Goal: Task Accomplishment & Management: Use online tool/utility

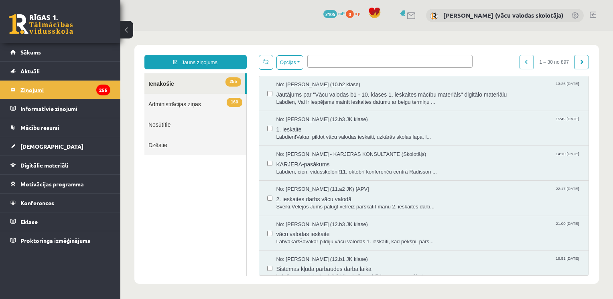
click at [32, 85] on legend "Ziņojumi 255" at bounding box center [65, 90] width 90 height 18
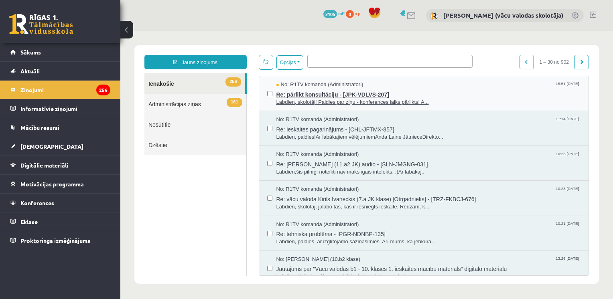
click at [339, 94] on span "Re: pārlikt konsultāciju - [JPK-VDLVS-207]" at bounding box center [428, 94] width 305 height 10
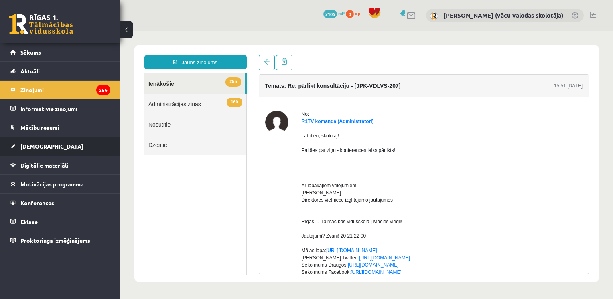
click at [35, 145] on span "[DEMOGRAPHIC_DATA]" at bounding box center [51, 146] width 63 height 7
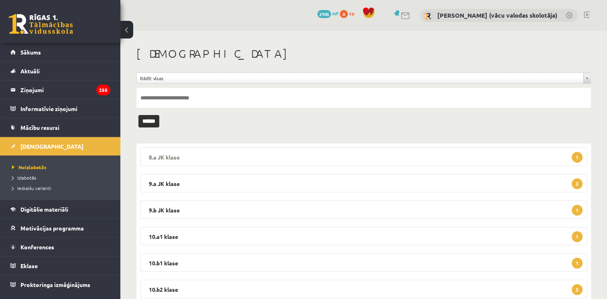
click at [312, 158] on legend "8.a JK klase 1" at bounding box center [363, 157] width 447 height 18
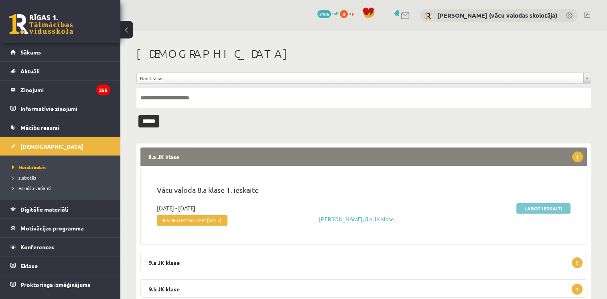
click at [524, 209] on link "Labot ieskaiti" at bounding box center [543, 208] width 54 height 10
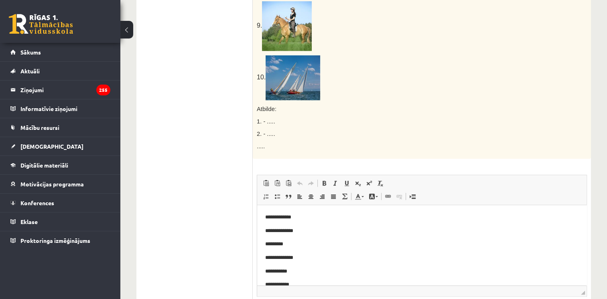
scroll to position [544, 0]
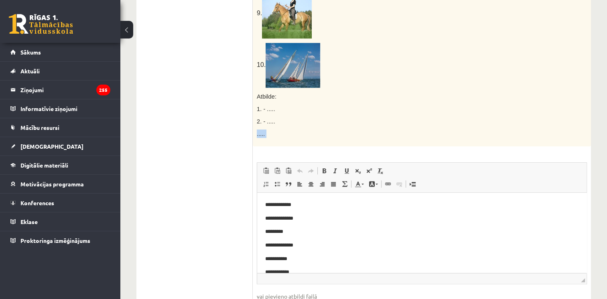
drag, startPoint x: 591, startPoint y: 187, endPoint x: 592, endPoint y: 122, distance: 64.6
click at [592, 122] on div "**********" at bounding box center [363, 6] width 487 height 1039
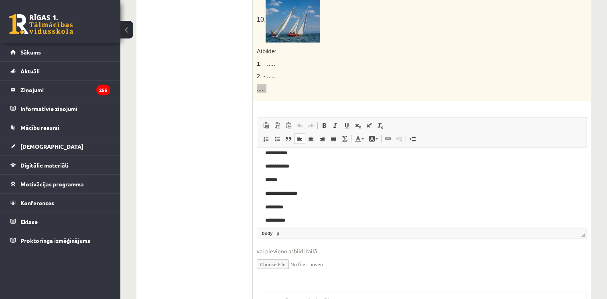
scroll to position [63, 0]
drag, startPoint x: 583, startPoint y: 186, endPoint x: 844, endPoint y: 346, distance: 306.0
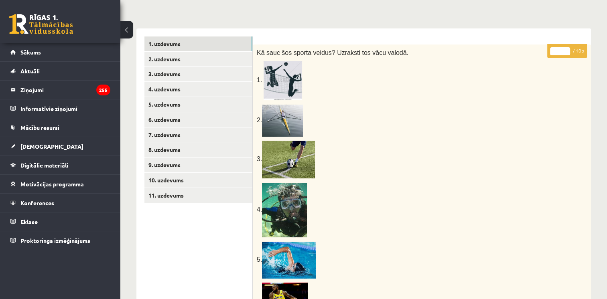
scroll to position [85, 0]
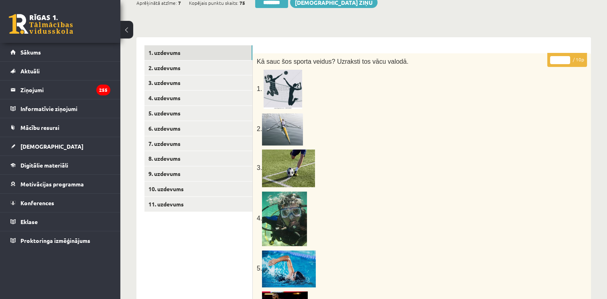
click at [567, 57] on input "**" at bounding box center [560, 60] width 20 height 8
click at [567, 62] on input "*" at bounding box center [560, 60] width 20 height 8
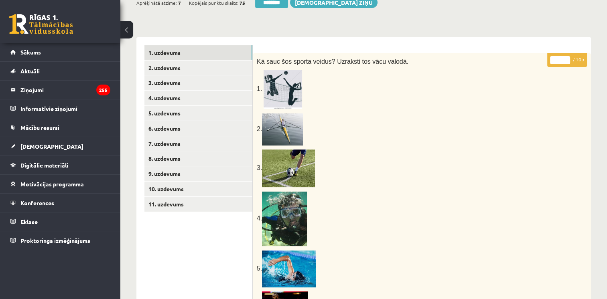
type input "*"
click at [567, 57] on input "*" at bounding box center [560, 60] width 20 height 8
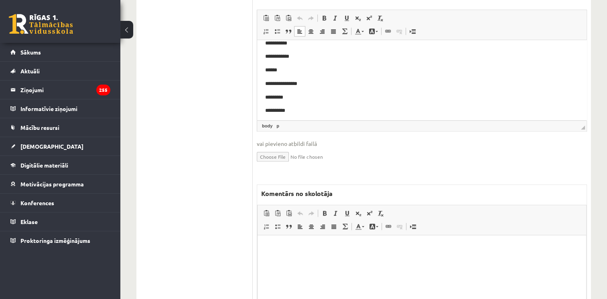
scroll to position [727, 0]
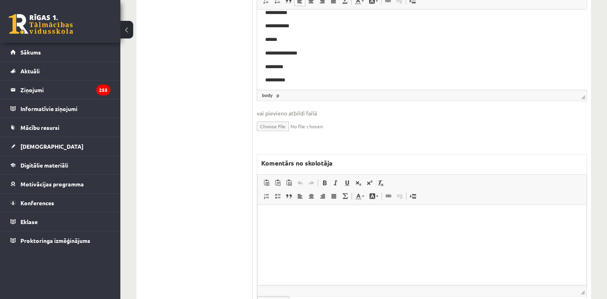
click at [412, 229] on html at bounding box center [422, 217] width 329 height 24
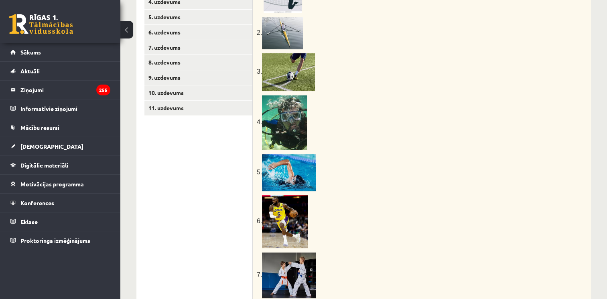
scroll to position [0, 0]
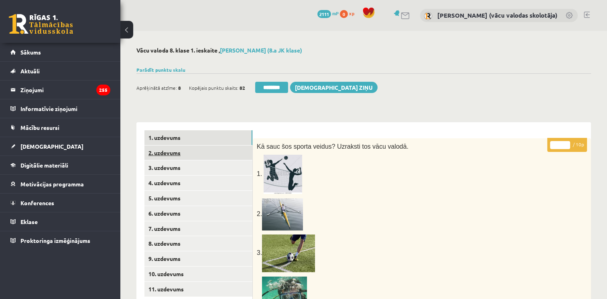
click at [171, 153] on link "2. uzdevums" at bounding box center [198, 153] width 108 height 15
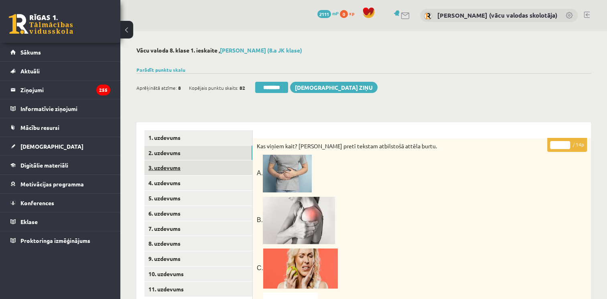
click at [173, 169] on link "3. uzdevums" at bounding box center [198, 168] width 108 height 15
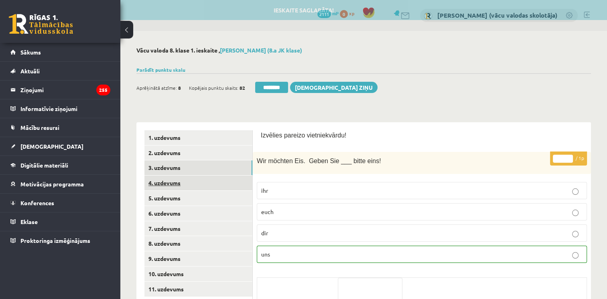
click at [173, 187] on link "4. uzdevums" at bounding box center [198, 183] width 108 height 15
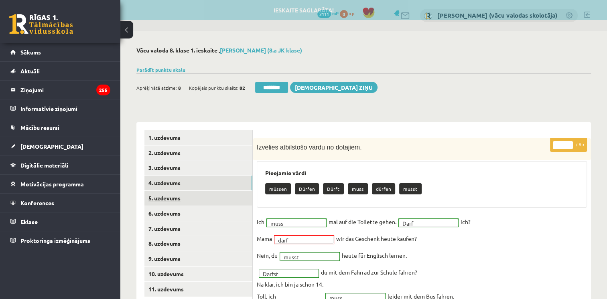
click at [173, 202] on link "5. uzdevums" at bounding box center [198, 198] width 108 height 15
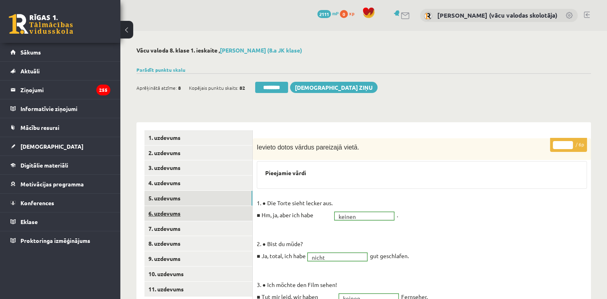
click at [156, 216] on link "6. uzdevums" at bounding box center [198, 213] width 108 height 15
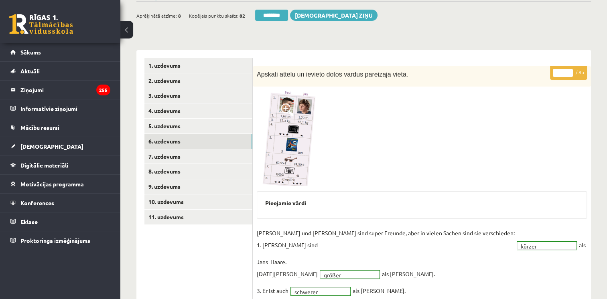
scroll to position [75, 0]
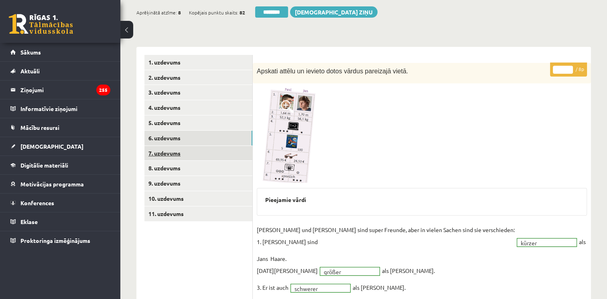
click at [183, 153] on link "7. uzdevums" at bounding box center [198, 153] width 108 height 15
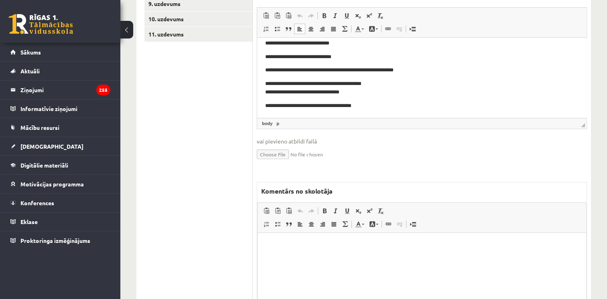
scroll to position [258, 0]
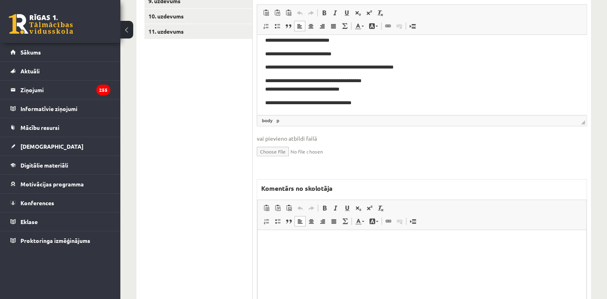
click at [346, 254] on html at bounding box center [422, 242] width 329 height 24
drag, startPoint x: 373, startPoint y: 101, endPoint x: 270, endPoint y: 100, distance: 102.7
click at [270, 100] on p "**********" at bounding box center [418, 103] width 307 height 8
copy p "**********"
click at [280, 248] on html "**" at bounding box center [422, 242] width 329 height 24
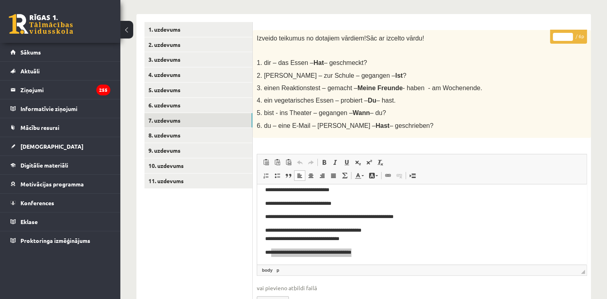
scroll to position [105, 0]
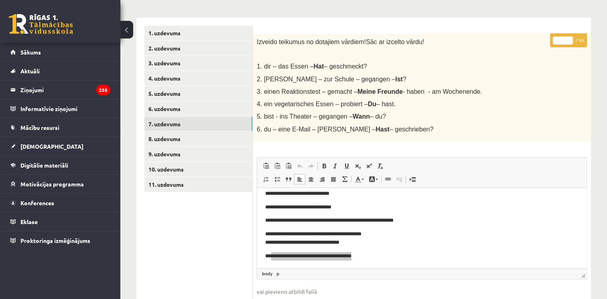
click at [568, 38] on input "*" at bounding box center [563, 41] width 20 height 8
type input "*"
click at [571, 42] on input "*" at bounding box center [563, 41] width 20 height 8
click at [177, 140] on link "8. uzdevums" at bounding box center [198, 139] width 108 height 15
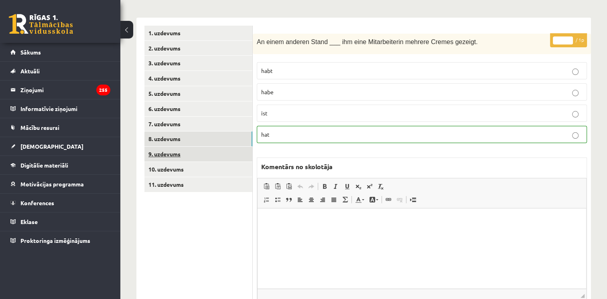
scroll to position [0, 0]
click at [162, 156] on link "9. uzdevums" at bounding box center [198, 154] width 108 height 15
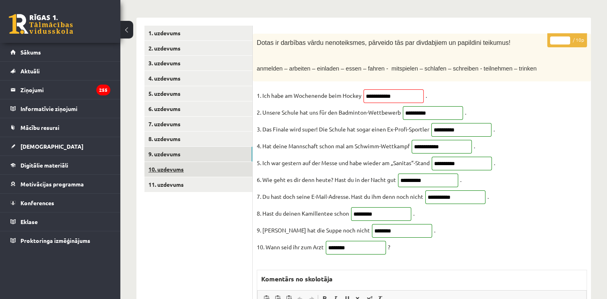
click at [169, 171] on link "10. uzdevums" at bounding box center [198, 169] width 108 height 15
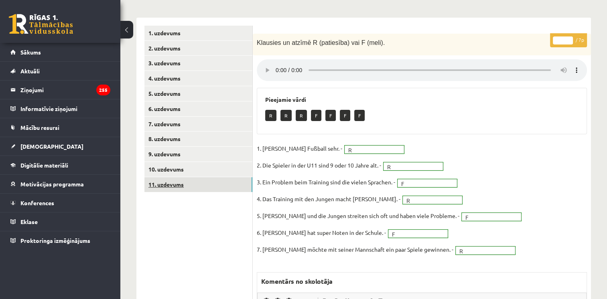
click at [177, 188] on link "11. uzdevums" at bounding box center [198, 184] width 108 height 15
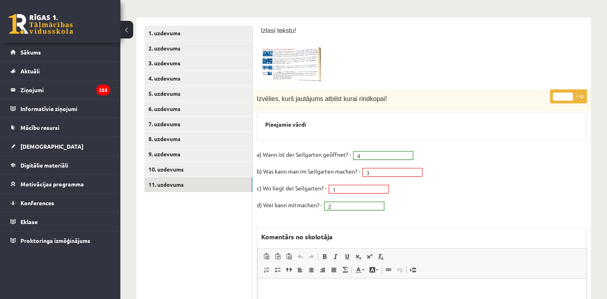
scroll to position [2, 0]
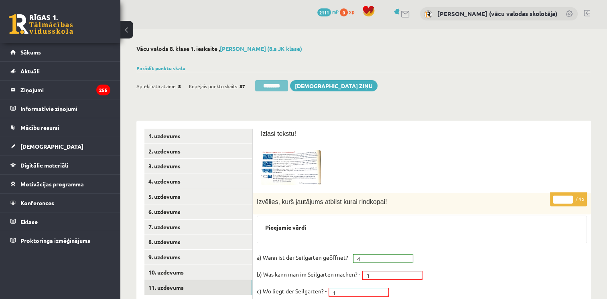
click at [266, 85] on input "********" at bounding box center [271, 85] width 33 height 11
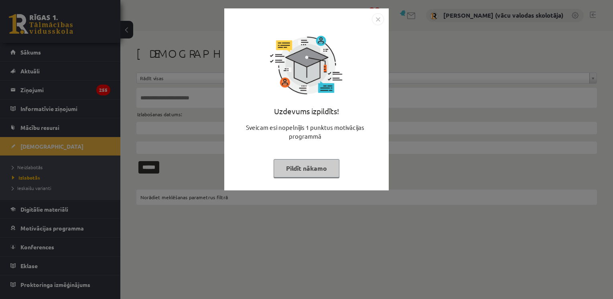
click at [39, 167] on div "Uzdevums izpildīts! Sveicam esi nopelnījis 1 punktus motivācijas programmā Pild…" at bounding box center [306, 149] width 613 height 299
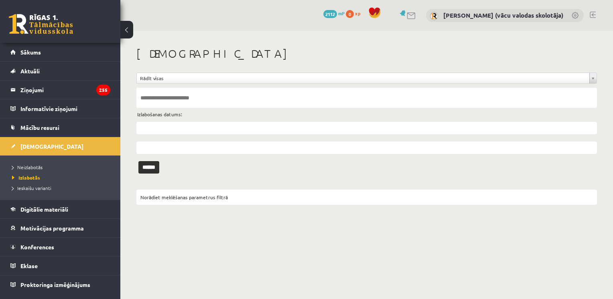
click at [39, 167] on span "Neizlabotās" at bounding box center [27, 167] width 30 height 6
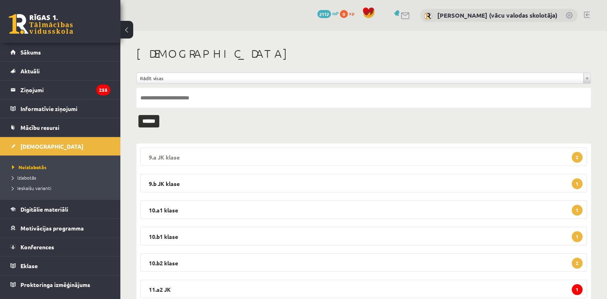
click at [174, 159] on legend "9.a JK klase 2" at bounding box center [363, 157] width 447 height 18
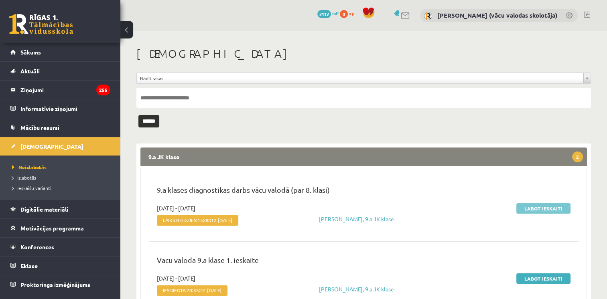
click at [526, 208] on link "Labot ieskaiti" at bounding box center [543, 208] width 54 height 10
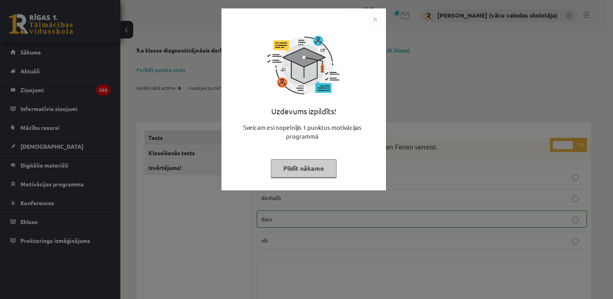
click at [320, 171] on button "Pildīt nākamo" at bounding box center [304, 168] width 66 height 18
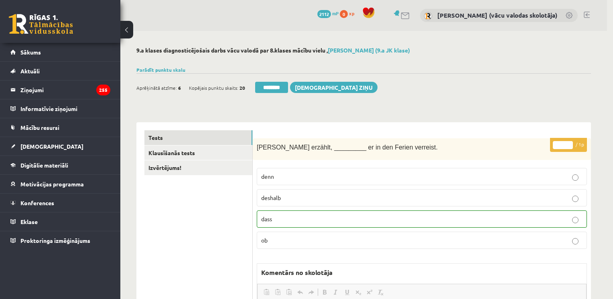
click at [165, 165] on body "0 Dāvanas 2112 mP 0 xp Inga Volfa (vācu valodas skolotāja) Sākums Aktuāli Kā mā…" at bounding box center [306, 149] width 613 height 299
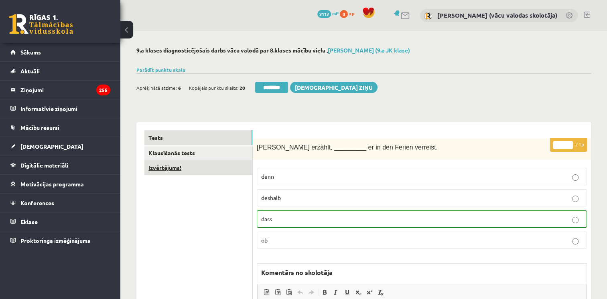
click at [165, 168] on link "Izvērtējums!" at bounding box center [198, 168] width 108 height 15
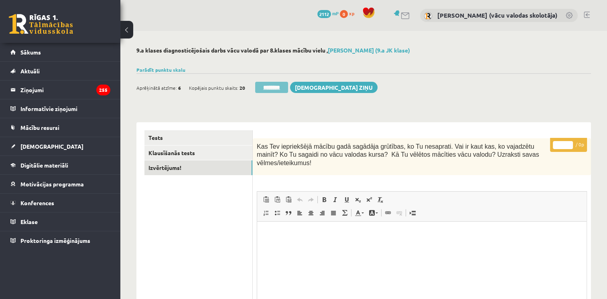
click at [275, 87] on input "********" at bounding box center [271, 87] width 33 height 11
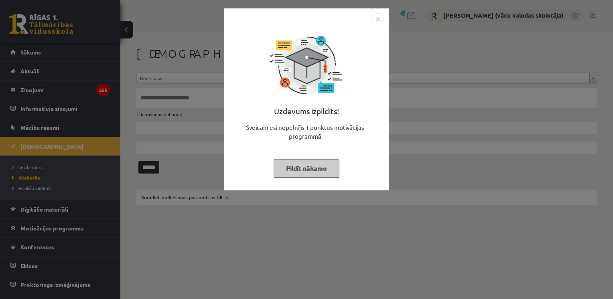
click at [317, 163] on button "Pildīt nākamo" at bounding box center [307, 168] width 66 height 18
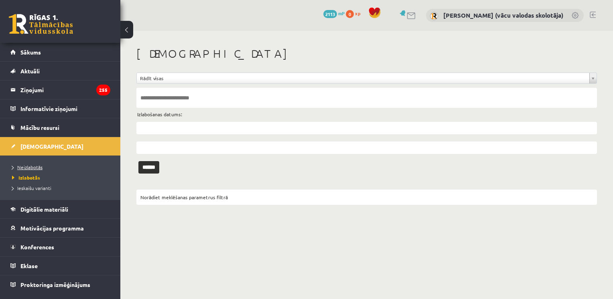
click at [25, 165] on span "Neizlabotās" at bounding box center [27, 167] width 30 height 6
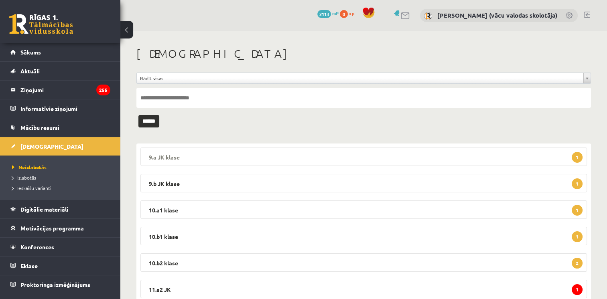
click at [162, 158] on legend "9.a JK klase 1" at bounding box center [363, 157] width 447 height 18
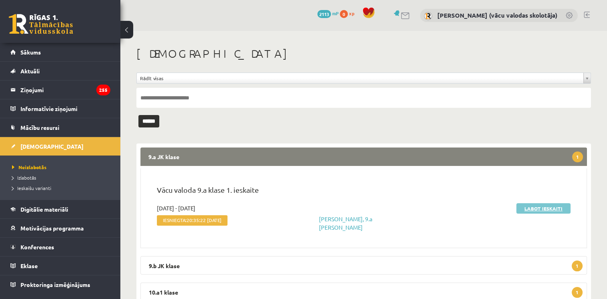
click at [539, 209] on link "Labot ieskaiti" at bounding box center [543, 208] width 54 height 10
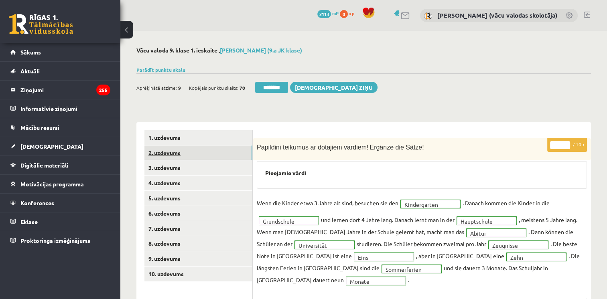
click at [168, 154] on link "2. uzdevums" at bounding box center [198, 153] width 108 height 15
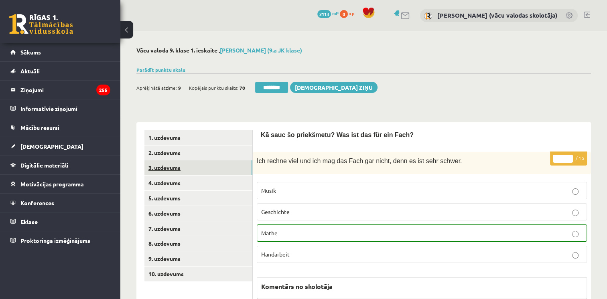
click at [170, 169] on link "3. uzdevums" at bounding box center [198, 168] width 108 height 15
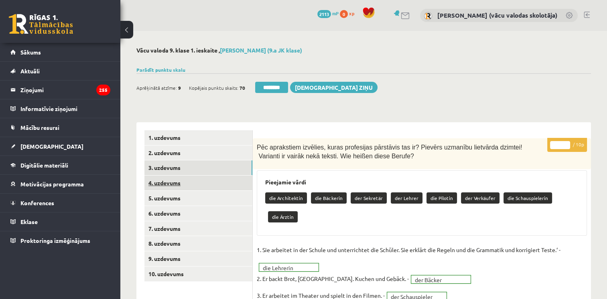
click at [169, 183] on link "4. uzdevums" at bounding box center [198, 183] width 108 height 15
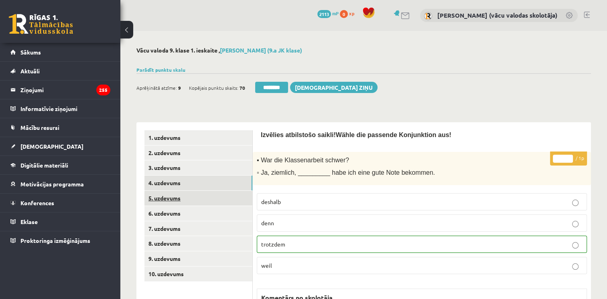
click at [169, 198] on link "5. uzdevums" at bounding box center [198, 198] width 108 height 15
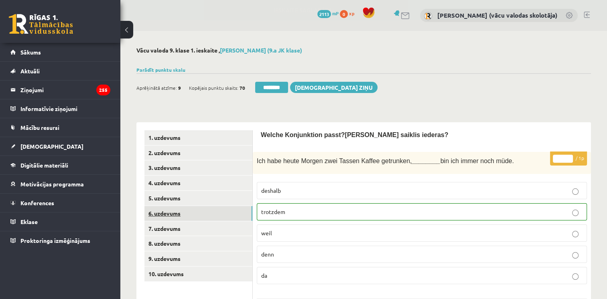
click at [171, 215] on link "6. uzdevums" at bounding box center [198, 213] width 108 height 15
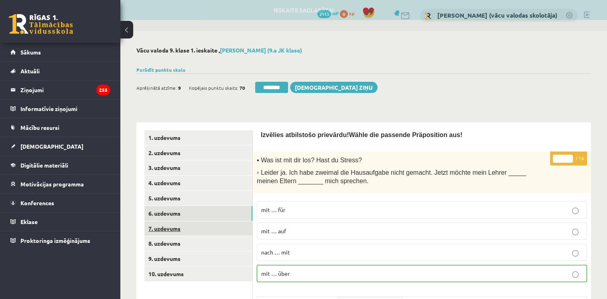
click at [172, 231] on link "7. uzdevums" at bounding box center [198, 229] width 108 height 15
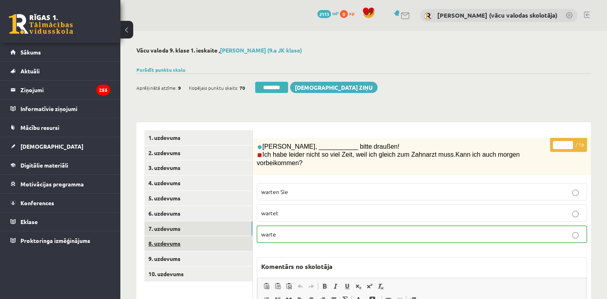
click at [170, 242] on link "8. uzdevums" at bounding box center [198, 243] width 108 height 15
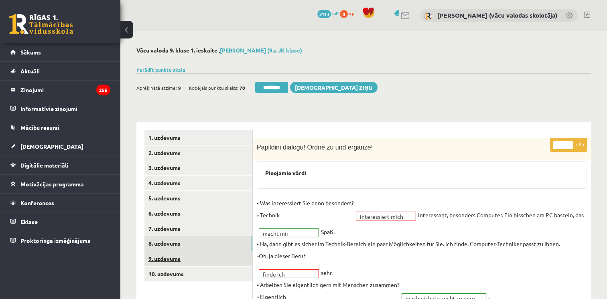
click at [168, 259] on link "9. uzdevums" at bounding box center [198, 259] width 108 height 15
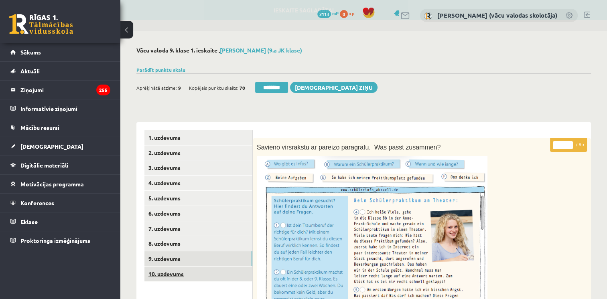
click at [180, 274] on link "10. uzdevums" at bounding box center [198, 274] width 108 height 15
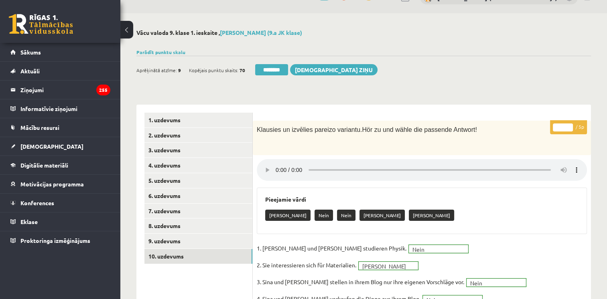
scroll to position [6, 0]
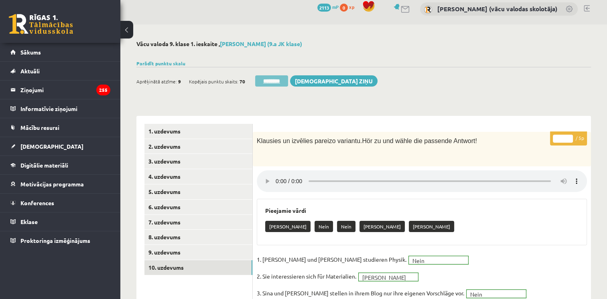
click at [274, 78] on input "********" at bounding box center [271, 80] width 33 height 11
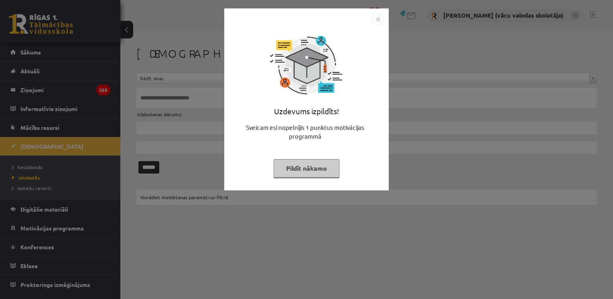
click at [303, 168] on button "Pildīt nākamo" at bounding box center [307, 168] width 66 height 18
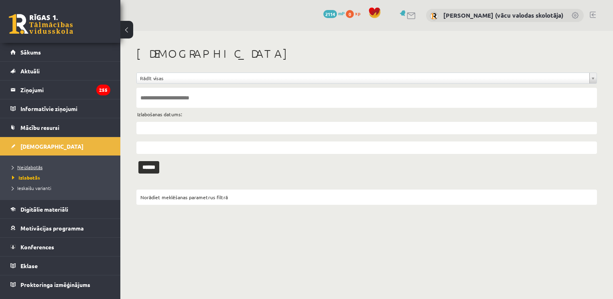
click at [35, 165] on span "Neizlabotās" at bounding box center [27, 167] width 30 height 6
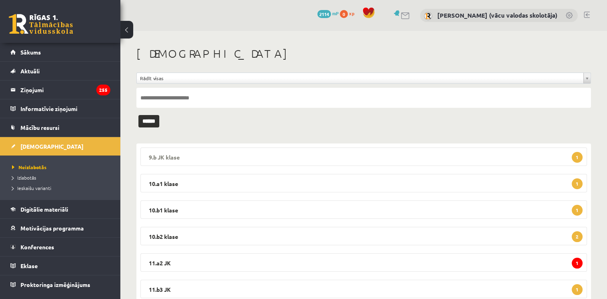
click at [174, 155] on legend "9.b JK klase 1" at bounding box center [363, 157] width 447 height 18
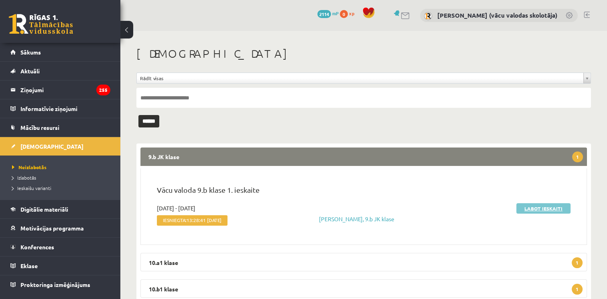
click at [544, 207] on link "Labot ieskaiti" at bounding box center [543, 208] width 54 height 10
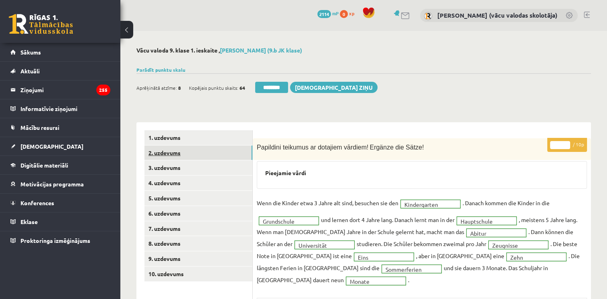
click at [172, 155] on link "2. uzdevums" at bounding box center [198, 153] width 108 height 15
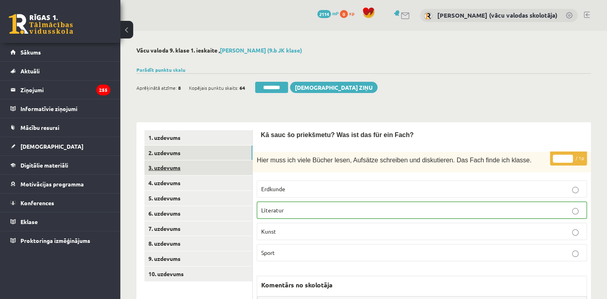
click at [158, 169] on link "3. uzdevums" at bounding box center [198, 168] width 108 height 15
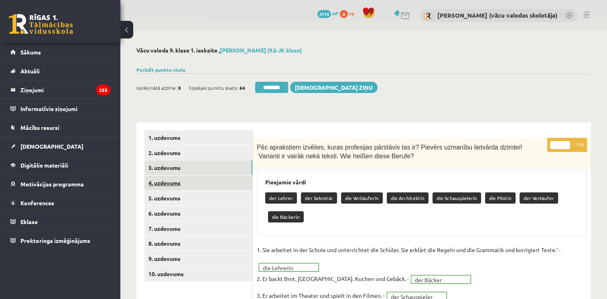
click at [173, 187] on link "4. uzdevums" at bounding box center [198, 183] width 108 height 15
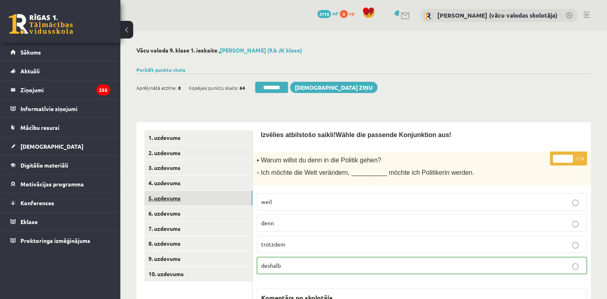
click at [170, 200] on link "5. uzdevums" at bounding box center [198, 198] width 108 height 15
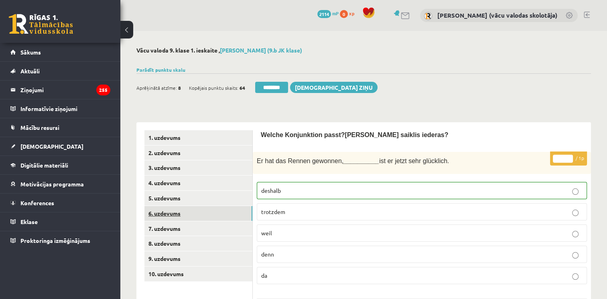
click at [170, 215] on link "6. uzdevums" at bounding box center [198, 213] width 108 height 15
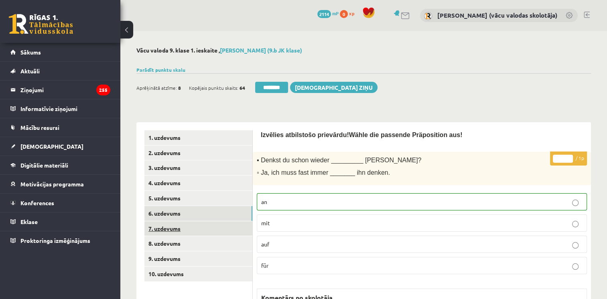
click at [169, 230] on link "7. uzdevums" at bounding box center [198, 229] width 108 height 15
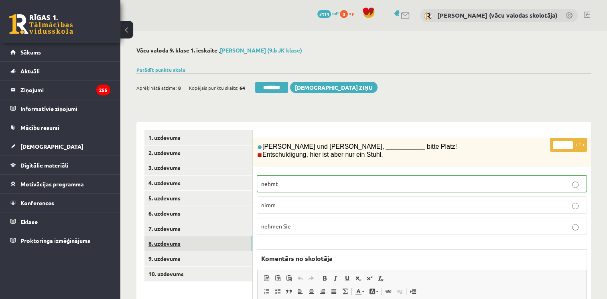
click at [169, 244] on link "8. uzdevums" at bounding box center [198, 243] width 108 height 15
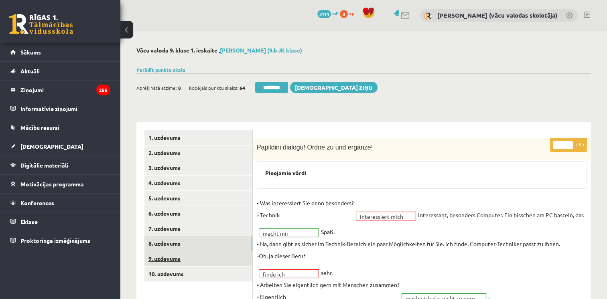
click at [171, 259] on link "9. uzdevums" at bounding box center [198, 259] width 108 height 15
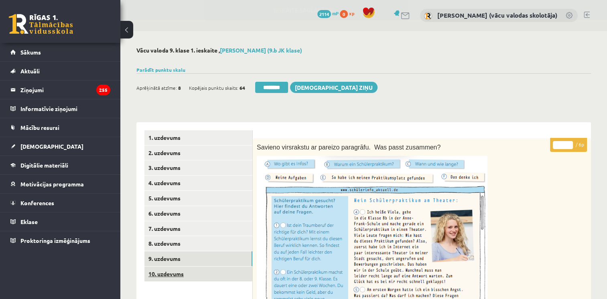
click at [180, 275] on link "10. uzdevums" at bounding box center [198, 274] width 108 height 15
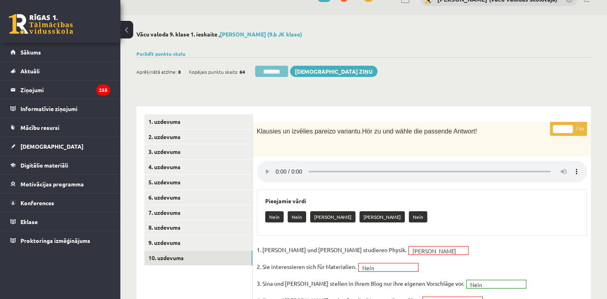
click at [266, 69] on input "********" at bounding box center [271, 71] width 33 height 11
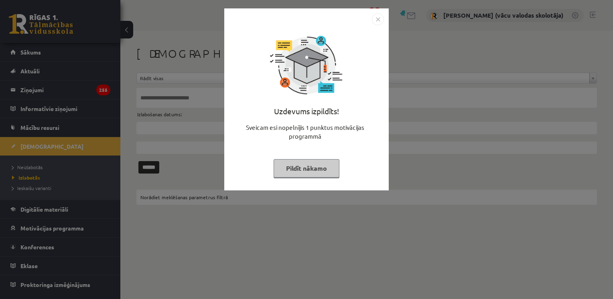
click at [316, 170] on button "Pildīt nākamo" at bounding box center [307, 168] width 66 height 18
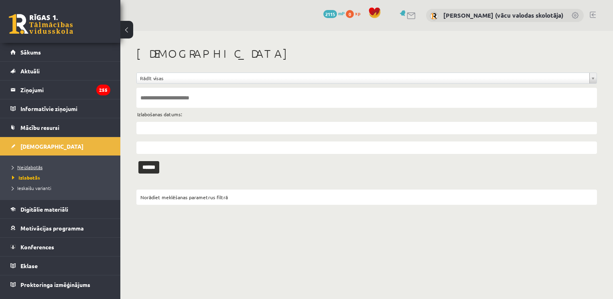
click at [28, 168] on span "Neizlabotās" at bounding box center [27, 167] width 30 height 6
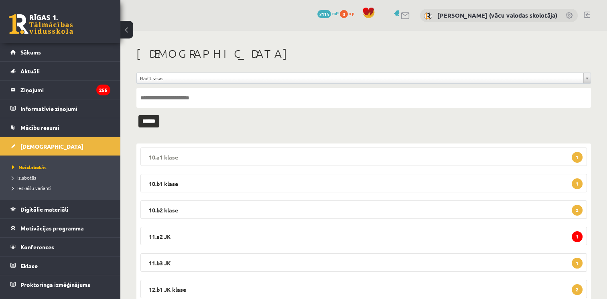
click at [167, 157] on legend "10.a1 klase 1" at bounding box center [363, 157] width 447 height 18
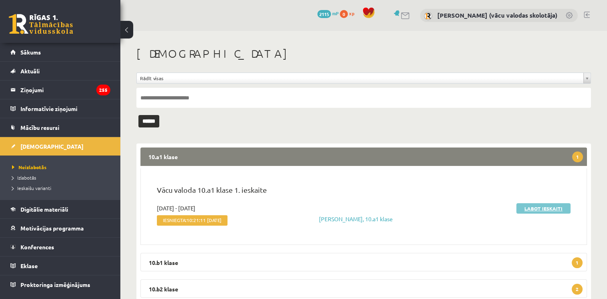
click at [533, 207] on link "Labot ieskaiti" at bounding box center [543, 208] width 54 height 10
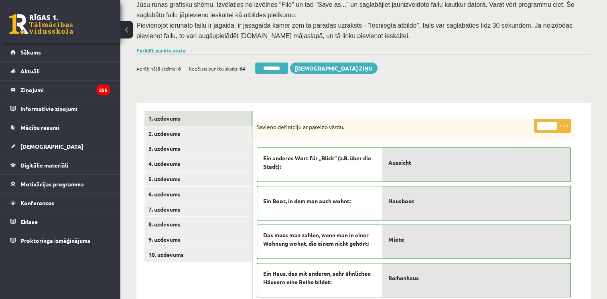
scroll to position [193, 0]
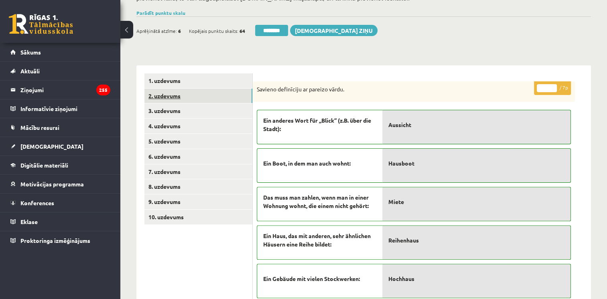
click at [160, 89] on link "2. uzdevums" at bounding box center [198, 96] width 108 height 15
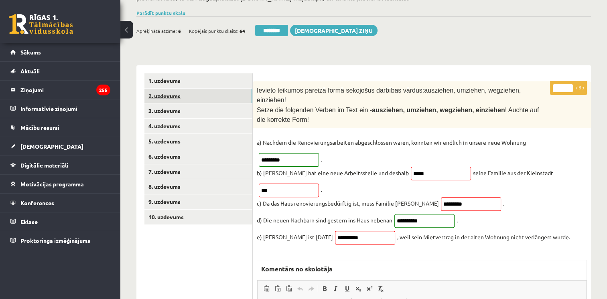
scroll to position [0, 0]
click at [163, 104] on link "3. uzdevums" at bounding box center [198, 111] width 108 height 15
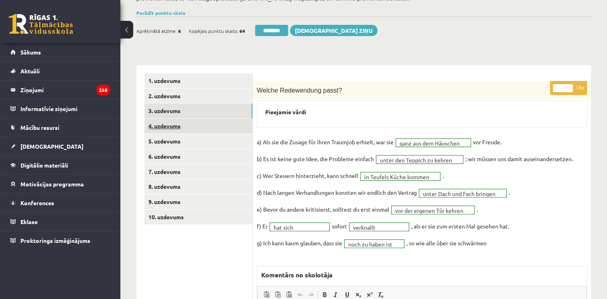
click at [167, 119] on link "4. uzdevums" at bounding box center [198, 126] width 108 height 15
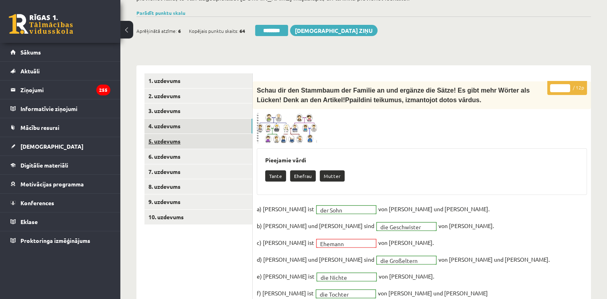
click at [168, 134] on link "5. uzdevums" at bounding box center [198, 141] width 108 height 15
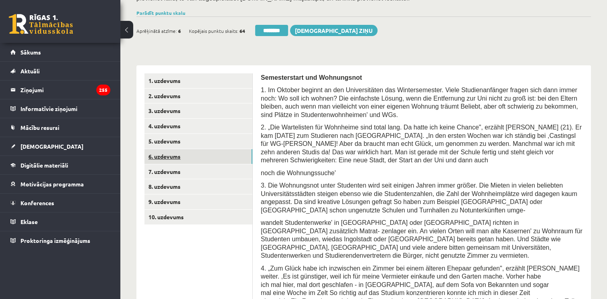
click at [167, 149] on link "6. uzdevums" at bounding box center [198, 156] width 108 height 15
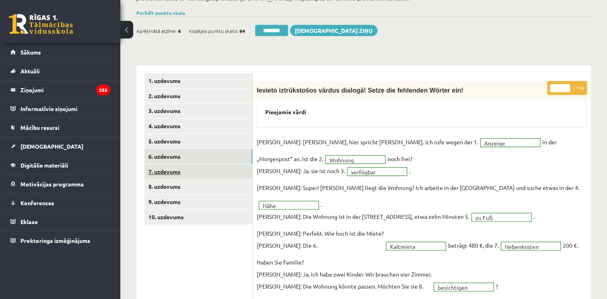
click at [167, 165] on link "7. uzdevums" at bounding box center [198, 172] width 108 height 15
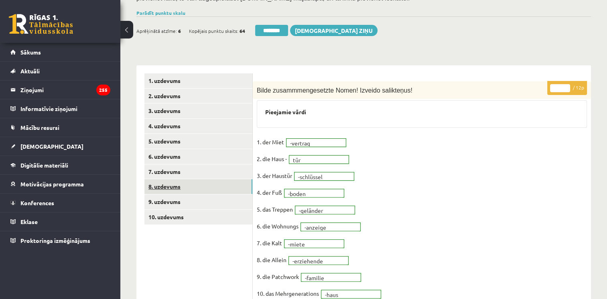
click at [167, 179] on link "8. uzdevums" at bounding box center [198, 186] width 108 height 15
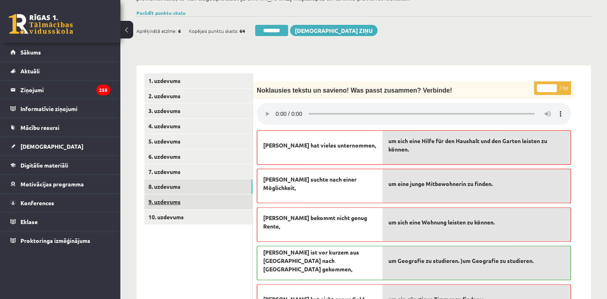
click at [170, 195] on link "9. uzdevums" at bounding box center [198, 202] width 108 height 15
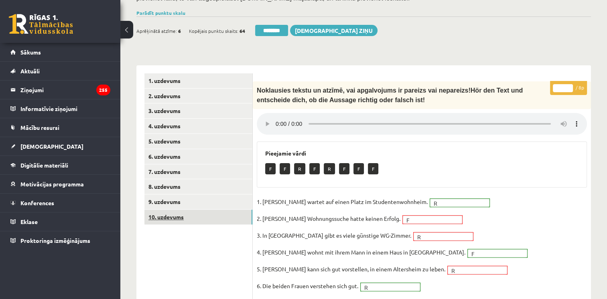
click at [170, 210] on link "10. uzdevums" at bounding box center [198, 217] width 108 height 15
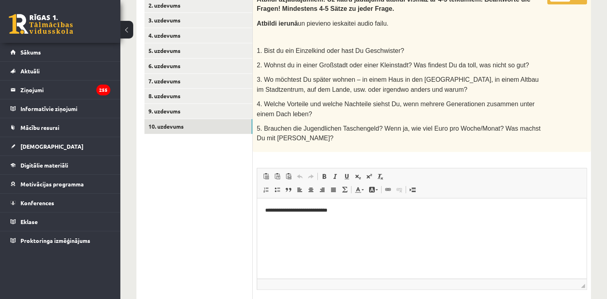
scroll to position [337, 0]
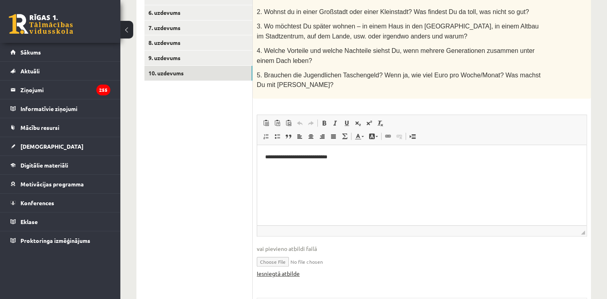
click at [290, 270] on link "Iesniegtā atbilde" at bounding box center [278, 274] width 43 height 8
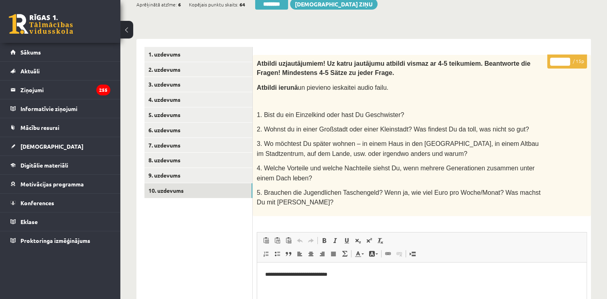
scroll to position [187, 0]
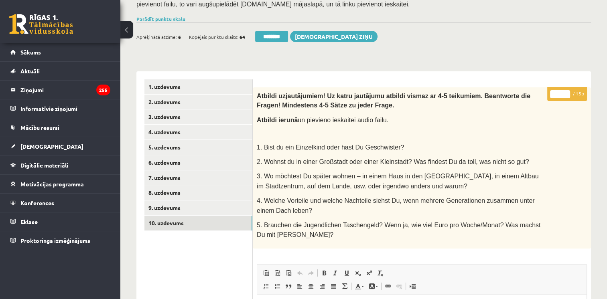
click at [568, 90] on input "*" at bounding box center [560, 94] width 20 height 8
type input "*"
click at [568, 90] on input "*" at bounding box center [560, 94] width 20 height 8
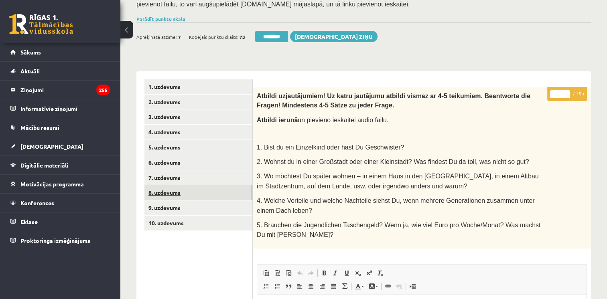
click at [157, 185] on link "8. uzdevums" at bounding box center [198, 192] width 108 height 15
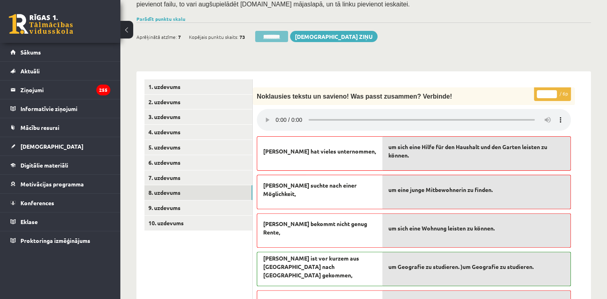
scroll to position [0, 0]
click at [270, 31] on input "********" at bounding box center [271, 36] width 33 height 11
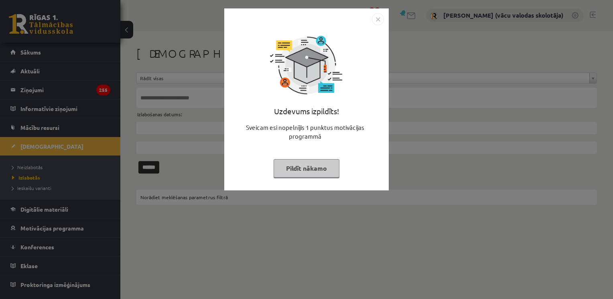
click at [37, 166] on div "Uzdevums izpildīts! Sveicam esi nopelnījis 1 punktus motivācijas programmā Pild…" at bounding box center [306, 149] width 613 height 299
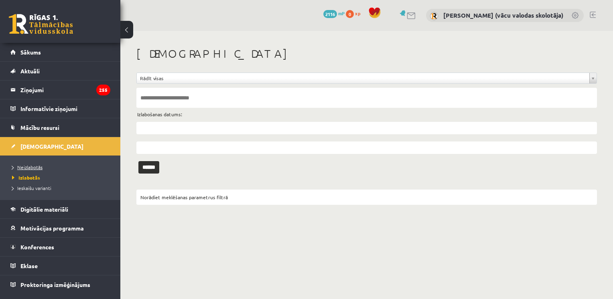
click at [37, 167] on span "Neizlabotās" at bounding box center [27, 167] width 30 height 6
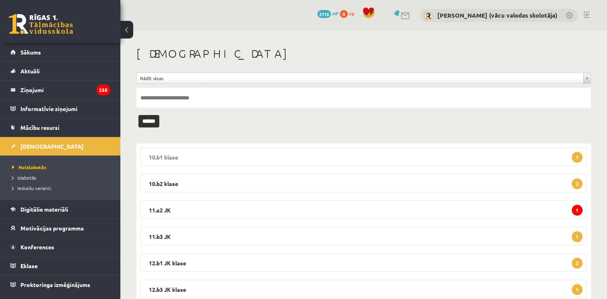
click at [453, 154] on legend "10.b1 klase 1" at bounding box center [363, 157] width 447 height 18
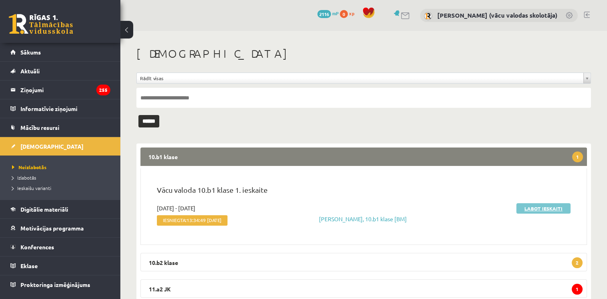
click at [545, 205] on link "Labot ieskaiti" at bounding box center [543, 208] width 54 height 10
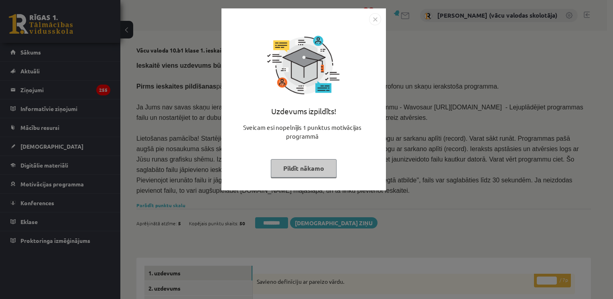
click at [306, 166] on button "Pildīt nākamo" at bounding box center [304, 168] width 66 height 18
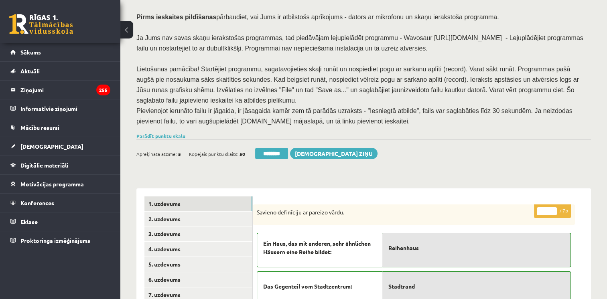
scroll to position [123, 0]
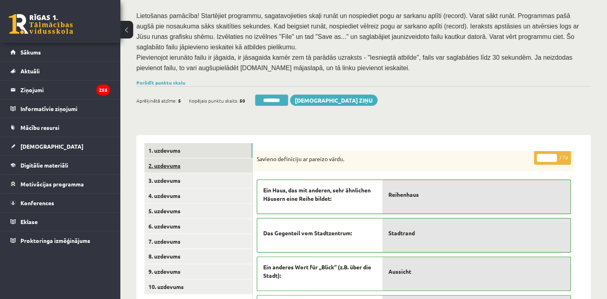
click at [157, 159] on link "2. uzdevums" at bounding box center [198, 166] width 108 height 15
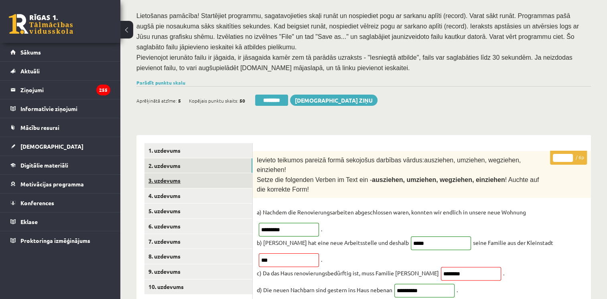
scroll to position [0, 0]
click at [163, 173] on link "3. uzdevums" at bounding box center [198, 180] width 108 height 15
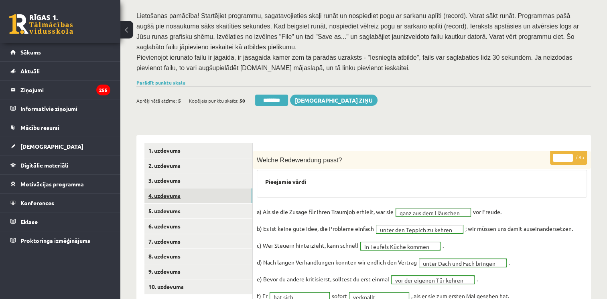
click at [168, 189] on link "4. uzdevums" at bounding box center [198, 196] width 108 height 15
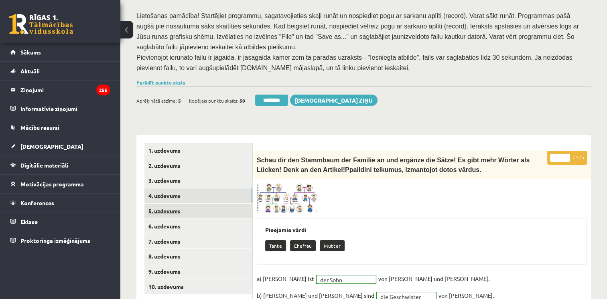
click at [168, 204] on link "5. uzdevums" at bounding box center [198, 211] width 108 height 15
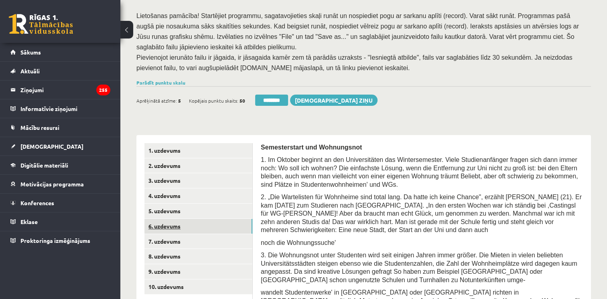
click at [171, 219] on link "6. uzdevums" at bounding box center [198, 226] width 108 height 15
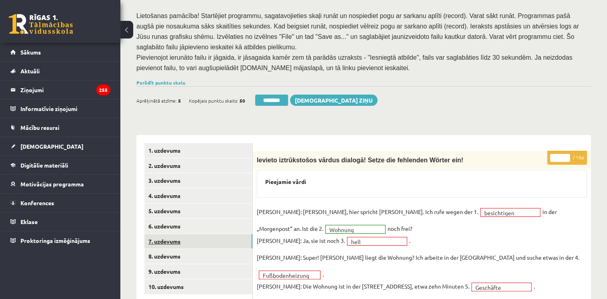
click at [175, 234] on link "7. uzdevums" at bounding box center [198, 241] width 108 height 15
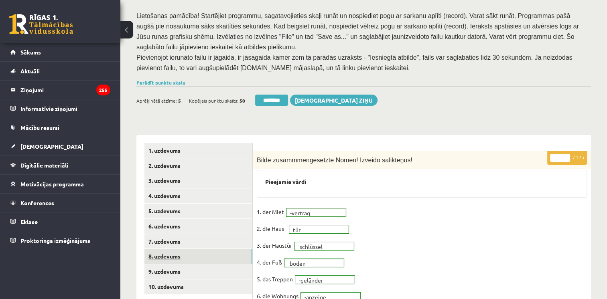
click at [175, 249] on link "8. uzdevums" at bounding box center [198, 256] width 108 height 15
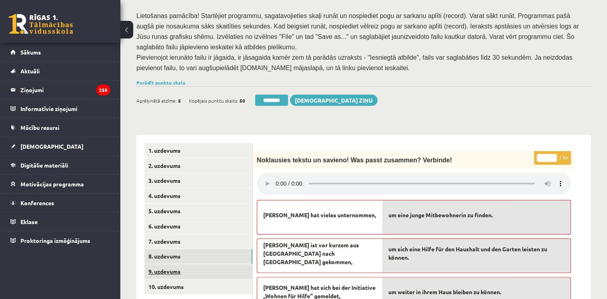
click at [176, 264] on link "9. uzdevums" at bounding box center [198, 271] width 108 height 15
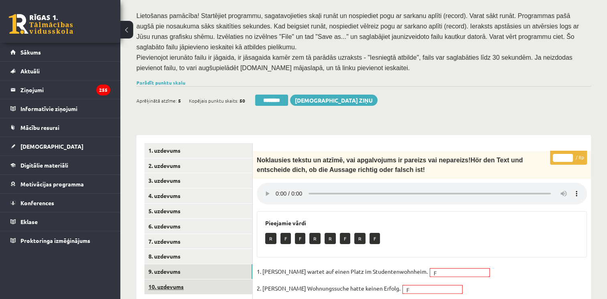
click at [177, 280] on link "10. uzdevums" at bounding box center [198, 287] width 108 height 15
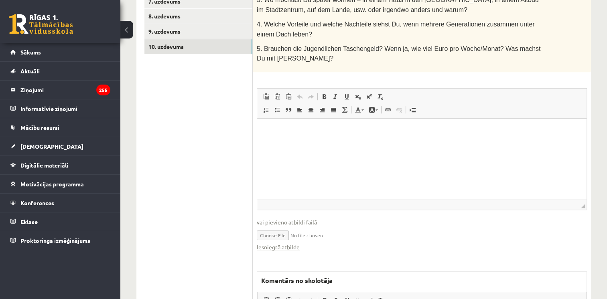
scroll to position [379, 0]
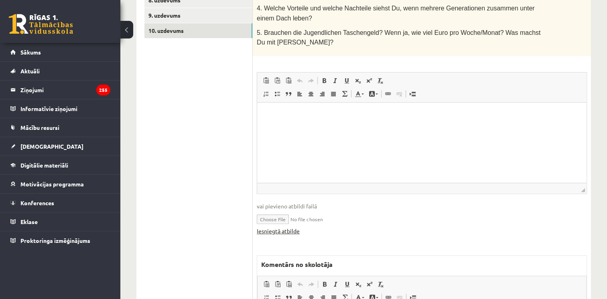
click at [289, 227] on link "Iesniegtā atbilde" at bounding box center [278, 231] width 43 height 8
click at [296, 227] on link "Iesniegtā atbilde" at bounding box center [278, 231] width 43 height 8
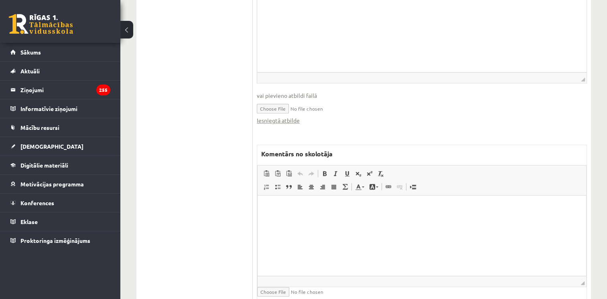
scroll to position [499, 0]
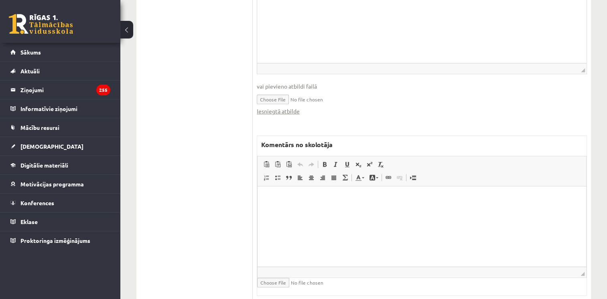
click at [405, 211] on html at bounding box center [422, 198] width 329 height 24
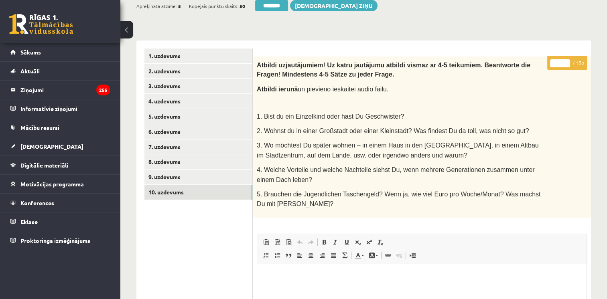
scroll to position [138, 0]
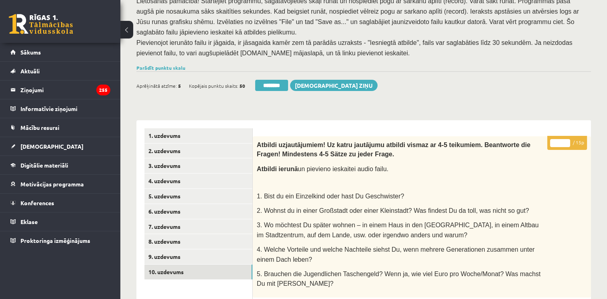
click at [565, 139] on input "*" at bounding box center [560, 143] width 20 height 8
type input "*"
click at [565, 139] on input "*" at bounding box center [560, 143] width 20 height 8
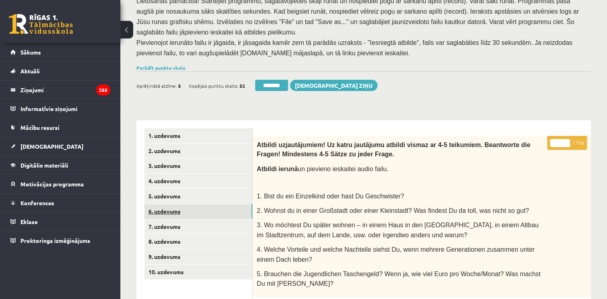
click at [170, 204] on link "6. uzdevums" at bounding box center [198, 211] width 108 height 15
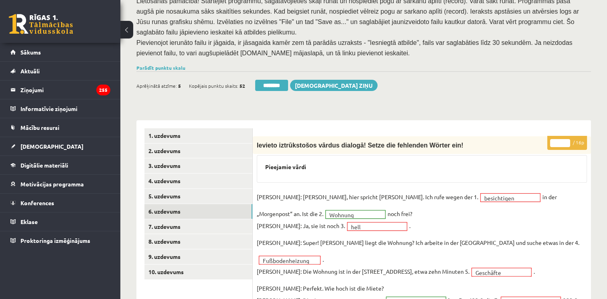
scroll to position [0, 0]
click at [182, 65] on link "Parādīt punktu skalu" at bounding box center [160, 68] width 49 height 6
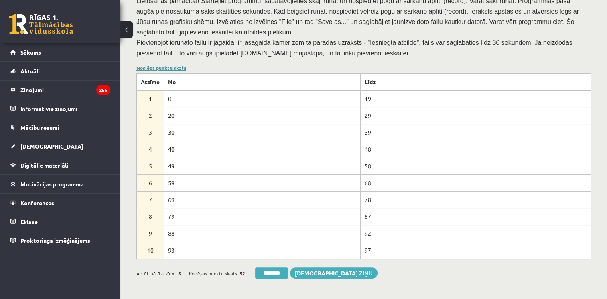
click at [179, 65] on link "Noslēpt punktu skalu" at bounding box center [161, 68] width 50 height 6
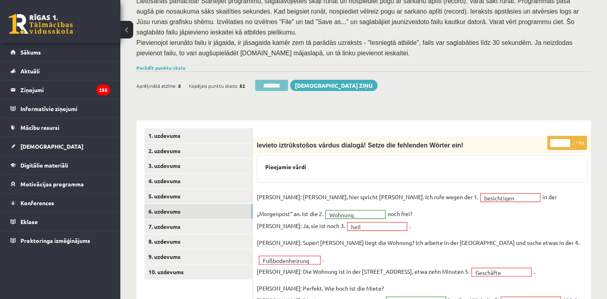
click at [273, 80] on input "********" at bounding box center [271, 85] width 33 height 11
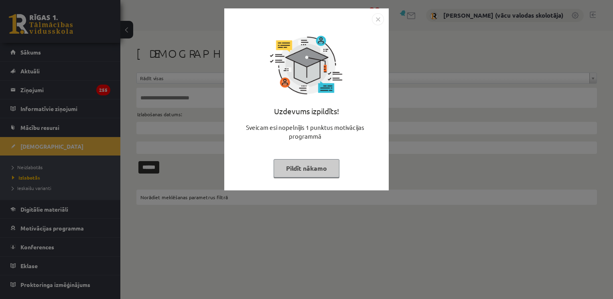
click at [324, 169] on button "Pildīt nākamo" at bounding box center [307, 168] width 66 height 18
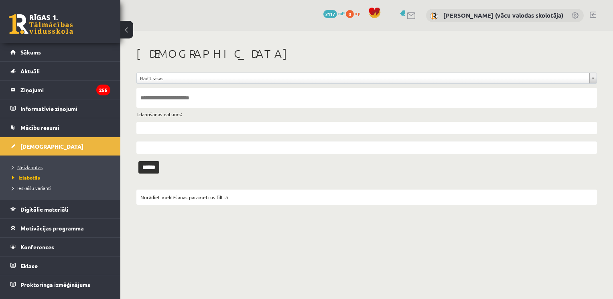
click at [23, 167] on span "Neizlabotās" at bounding box center [27, 167] width 30 height 6
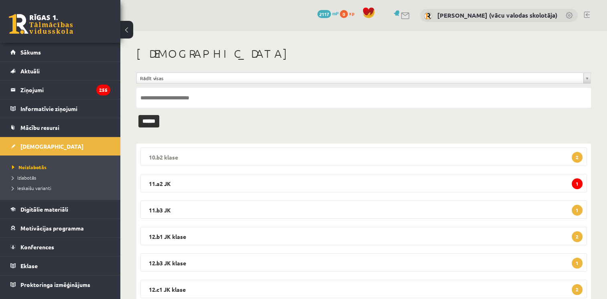
click at [192, 156] on legend "10.b2 klase 2" at bounding box center [363, 157] width 447 height 18
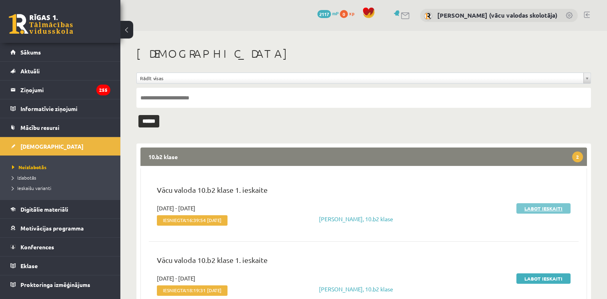
click at [532, 209] on link "Labot ieskaiti" at bounding box center [543, 208] width 54 height 10
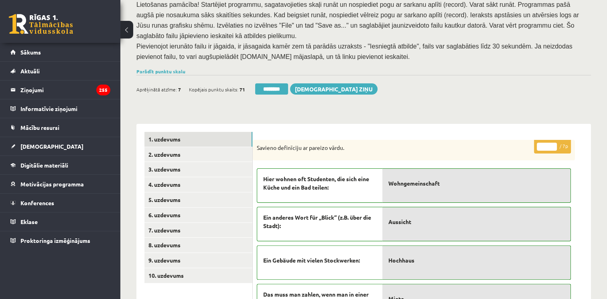
scroll to position [139, 0]
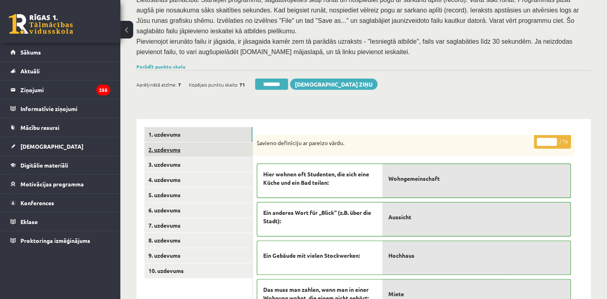
click at [159, 142] on link "2. uzdevums" at bounding box center [198, 149] width 108 height 15
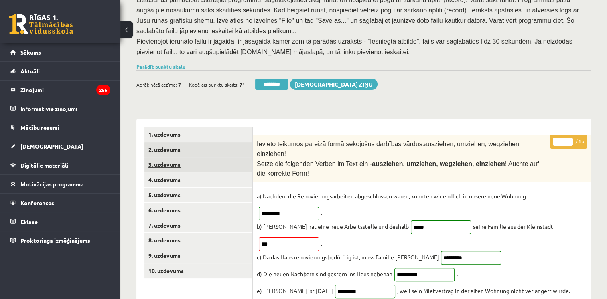
scroll to position [0, 0]
click at [159, 157] on link "3. uzdevums" at bounding box center [198, 164] width 108 height 15
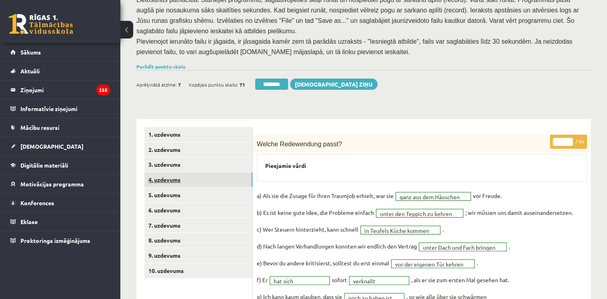
click at [161, 173] on link "4. uzdevums" at bounding box center [198, 180] width 108 height 15
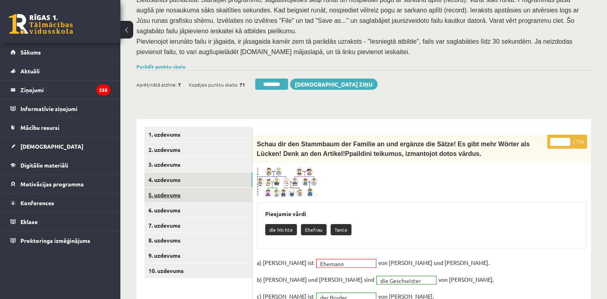
click at [173, 188] on link "5. uzdevums" at bounding box center [198, 195] width 108 height 15
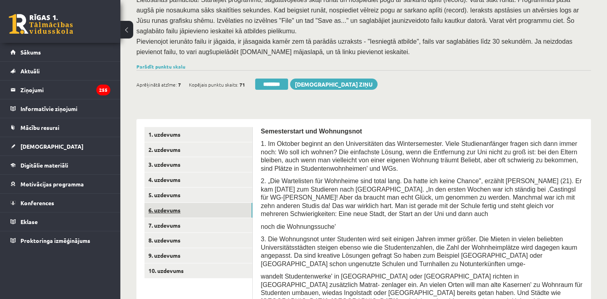
click at [171, 203] on link "6. uzdevums" at bounding box center [198, 210] width 108 height 15
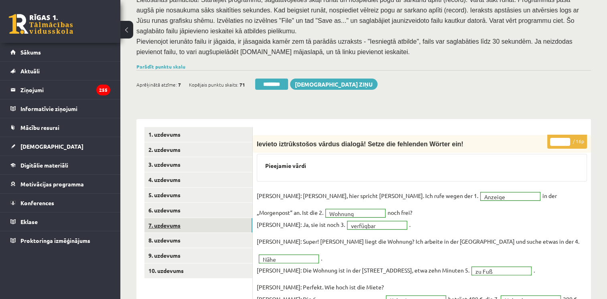
click at [175, 218] on link "7. uzdevums" at bounding box center [198, 225] width 108 height 15
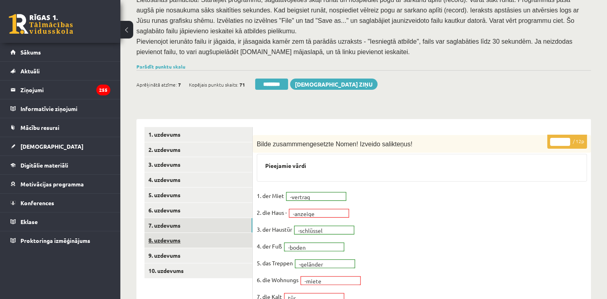
click at [169, 233] on link "8. uzdevums" at bounding box center [198, 240] width 108 height 15
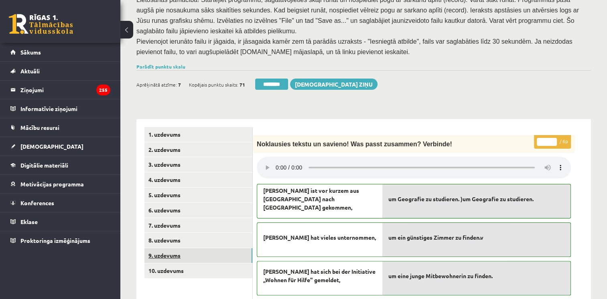
click at [172, 248] on link "9. uzdevums" at bounding box center [198, 255] width 108 height 15
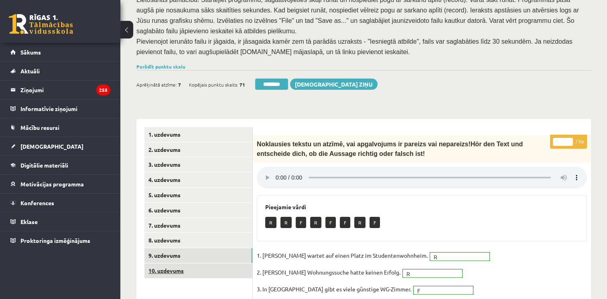
click at [173, 264] on link "10. uzdevums" at bounding box center [198, 271] width 108 height 15
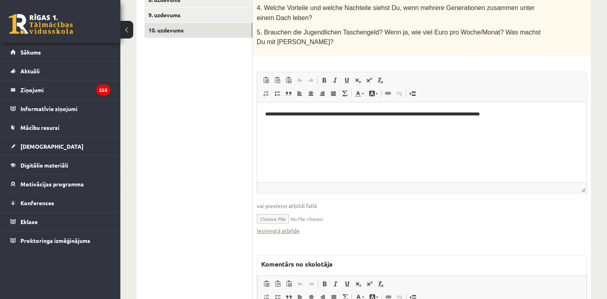
scroll to position [384, 0]
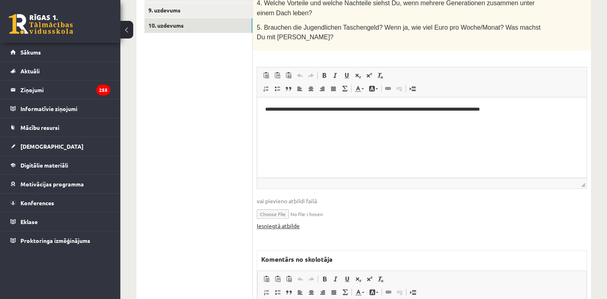
click at [288, 222] on link "Iesniegtā atbilde" at bounding box center [278, 226] width 43 height 8
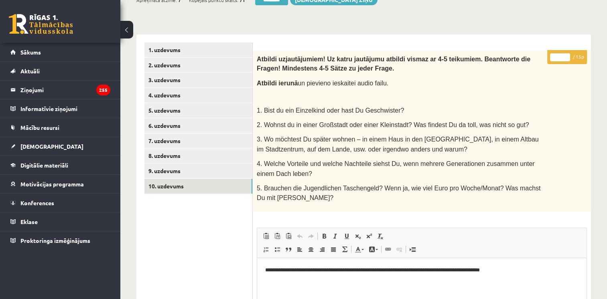
scroll to position [219, 0]
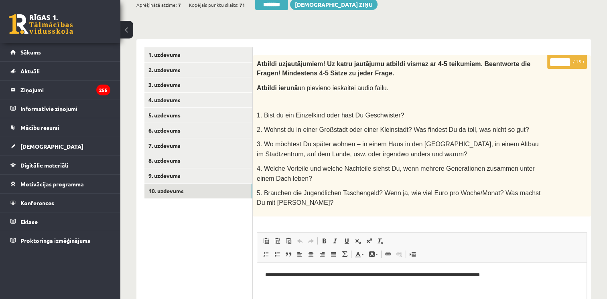
click at [567, 58] on input "*" at bounding box center [560, 62] width 20 height 8
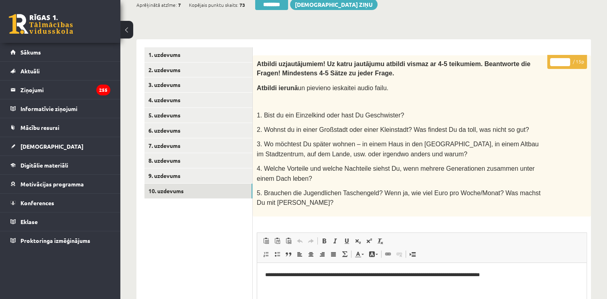
click at [567, 58] on input "*" at bounding box center [560, 62] width 20 height 8
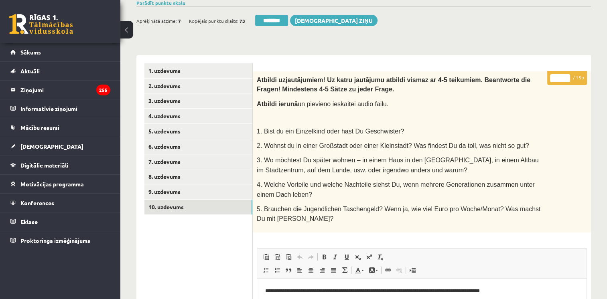
scroll to position [187, 0]
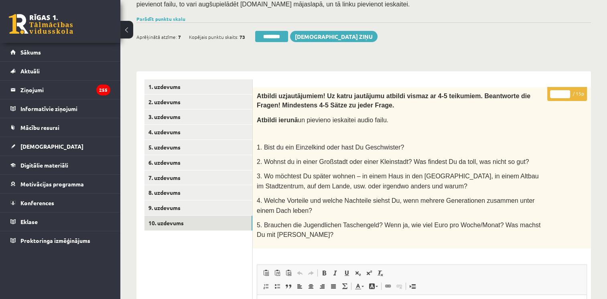
type input "*"
click at [567, 90] on input "*" at bounding box center [560, 94] width 20 height 8
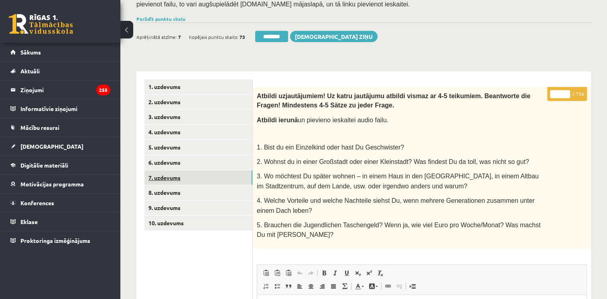
click at [179, 171] on link "7. uzdevums" at bounding box center [198, 178] width 108 height 15
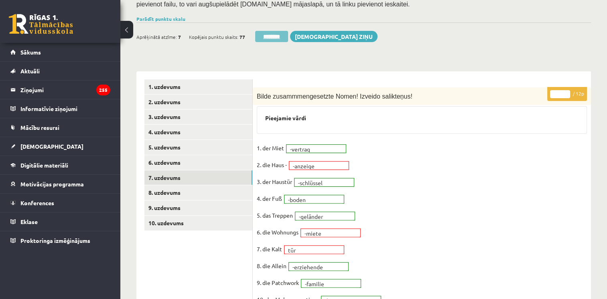
scroll to position [0, 0]
click at [266, 31] on input "********" at bounding box center [271, 36] width 33 height 11
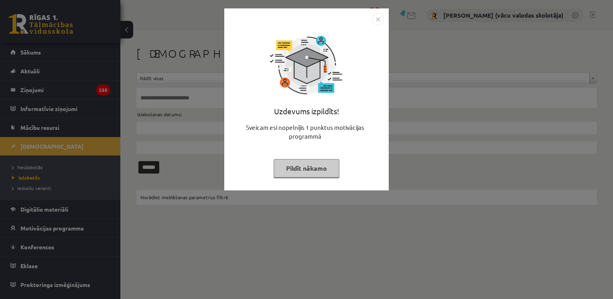
click at [299, 170] on button "Pildīt nākamo" at bounding box center [307, 168] width 66 height 18
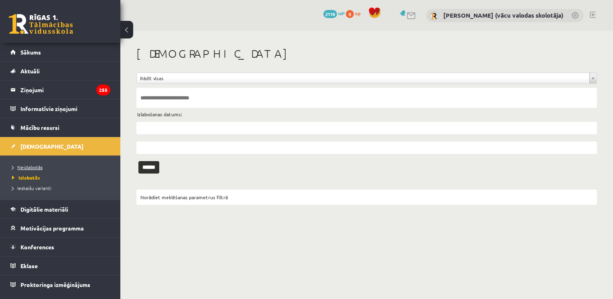
click at [31, 165] on span "Neizlabotās" at bounding box center [27, 167] width 30 height 6
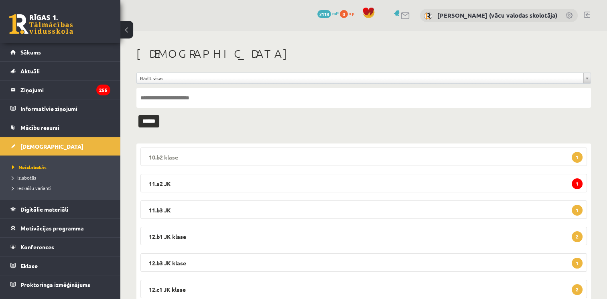
click at [368, 157] on legend "10.b2 klase 1" at bounding box center [363, 157] width 447 height 18
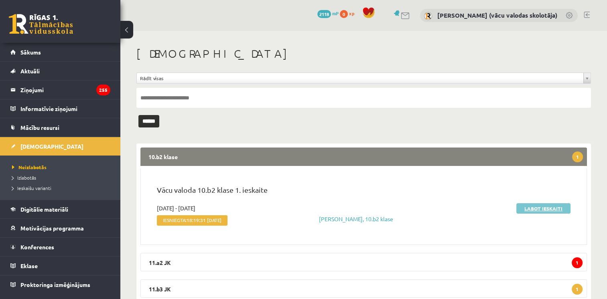
click at [541, 209] on link "Labot ieskaiti" at bounding box center [543, 208] width 54 height 10
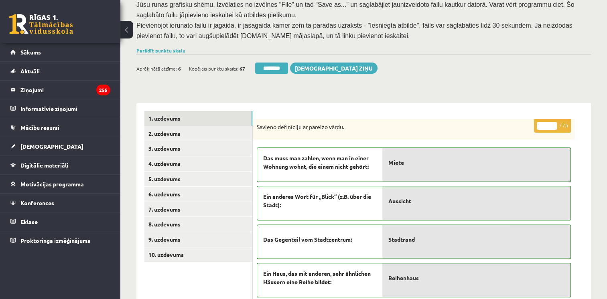
scroll to position [181, 0]
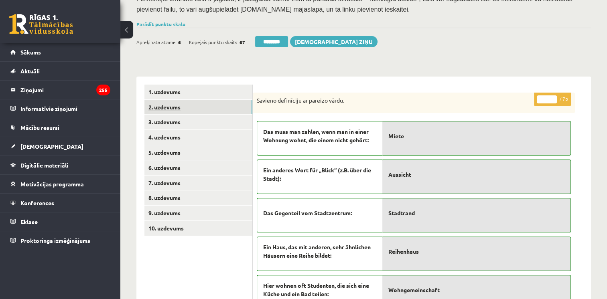
click at [164, 100] on link "2. uzdevums" at bounding box center [198, 107] width 108 height 15
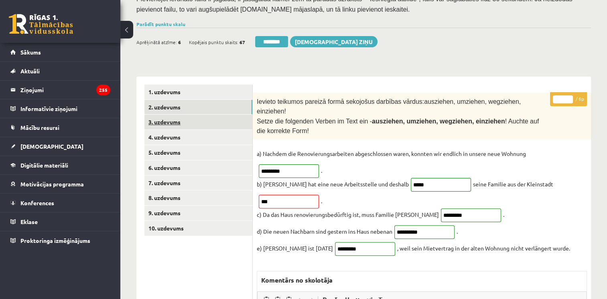
scroll to position [0, 0]
click at [163, 130] on link "4. uzdevums" at bounding box center [198, 137] width 108 height 15
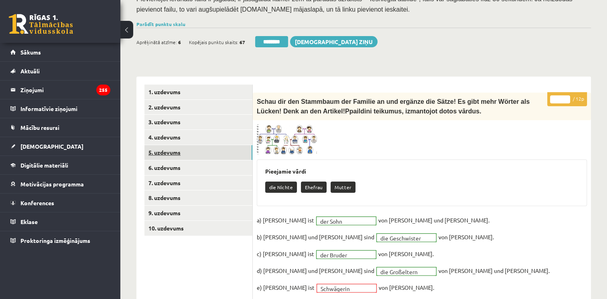
click at [171, 145] on link "5. uzdevums" at bounding box center [198, 152] width 108 height 15
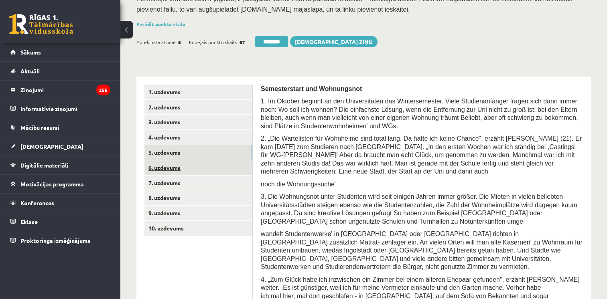
click at [169, 161] on link "6. uzdevums" at bounding box center [198, 168] width 108 height 15
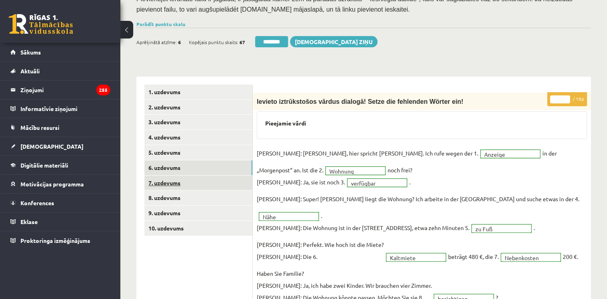
click at [170, 176] on link "7. uzdevums" at bounding box center [198, 183] width 108 height 15
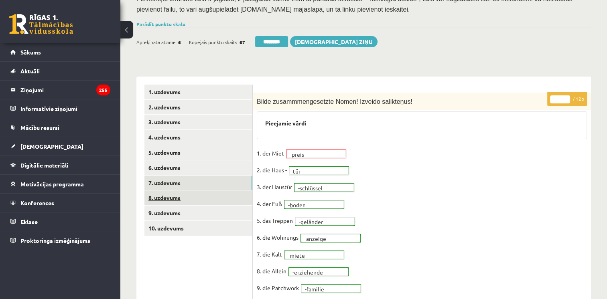
click at [165, 191] on link "8. uzdevums" at bounding box center [198, 198] width 108 height 15
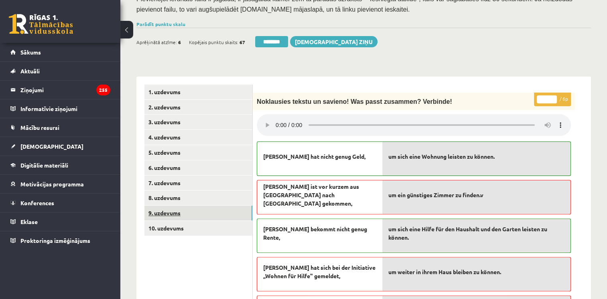
click at [157, 206] on link "9. uzdevums" at bounding box center [198, 213] width 108 height 15
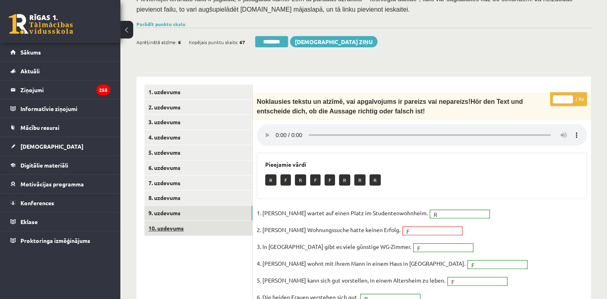
click at [169, 221] on link "10. uzdevums" at bounding box center [198, 228] width 108 height 15
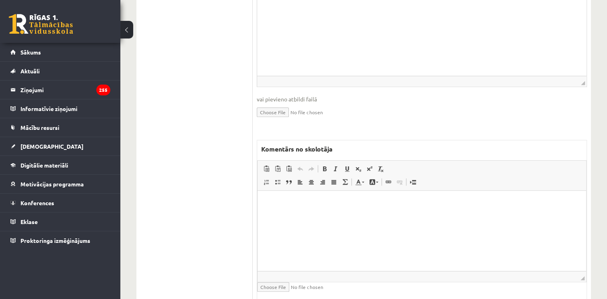
scroll to position [496, 0]
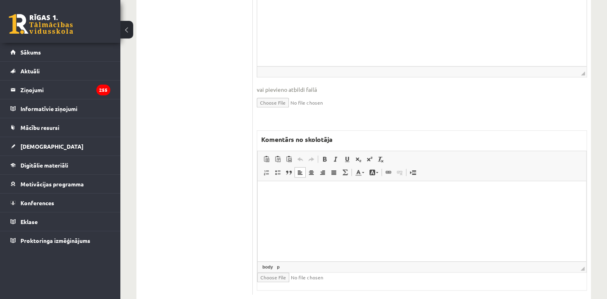
click at [407, 205] on html at bounding box center [422, 193] width 329 height 24
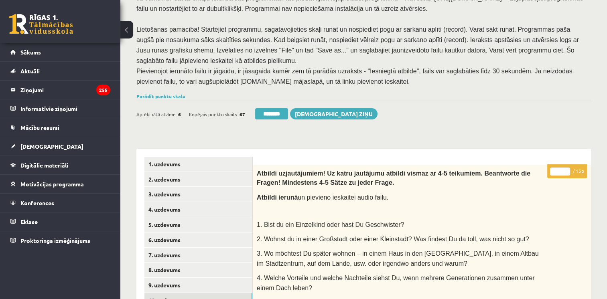
scroll to position [108, 0]
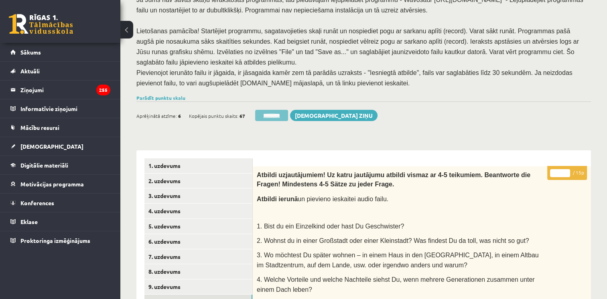
click at [272, 110] on input "********" at bounding box center [271, 115] width 33 height 11
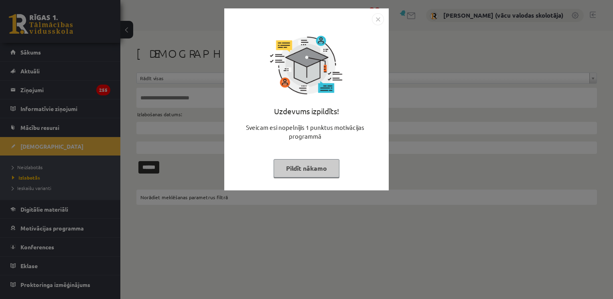
click at [315, 167] on button "Pildīt nākamo" at bounding box center [307, 168] width 66 height 18
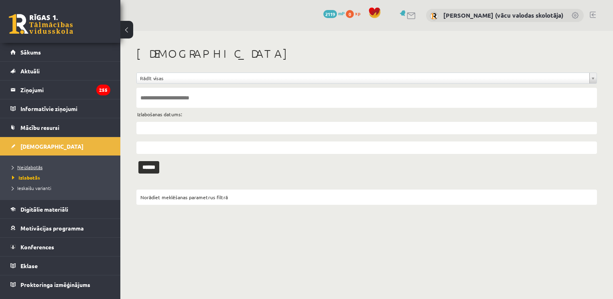
click at [32, 166] on span "Neizlabotās" at bounding box center [27, 167] width 30 height 6
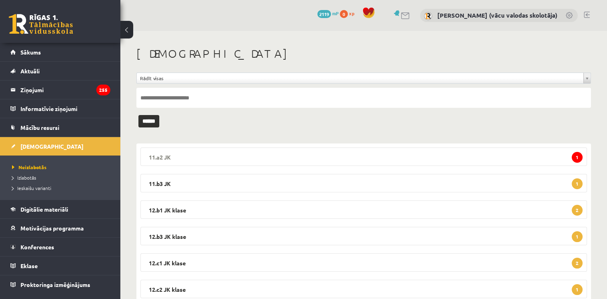
click at [539, 155] on legend "11.a2 JK 1" at bounding box center [363, 157] width 447 height 18
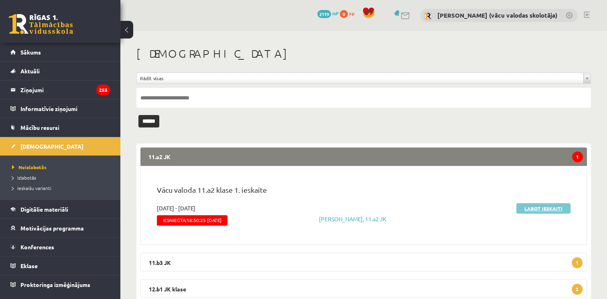
click at [545, 208] on link "Labot ieskaiti" at bounding box center [543, 208] width 54 height 10
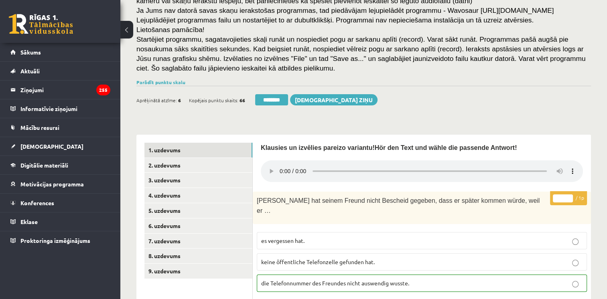
scroll to position [107, 0]
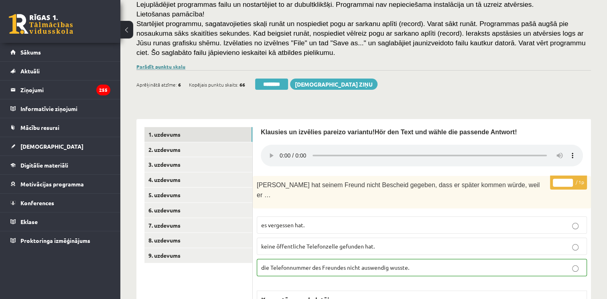
click at [161, 64] on link "Parādīt punktu skalu" at bounding box center [160, 66] width 49 height 6
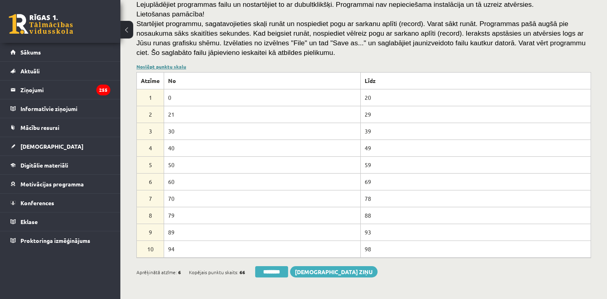
click at [161, 64] on link "Noslēpt punktu skalu" at bounding box center [161, 66] width 50 height 6
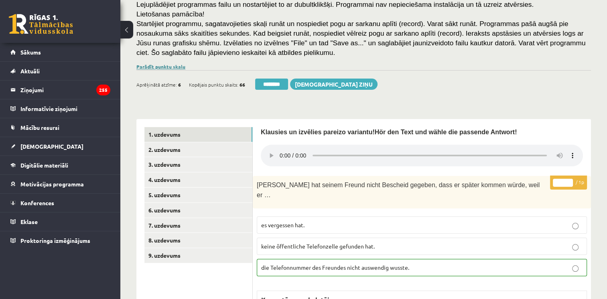
click at [161, 64] on link "Parādīt punktu skalu" at bounding box center [160, 66] width 49 height 6
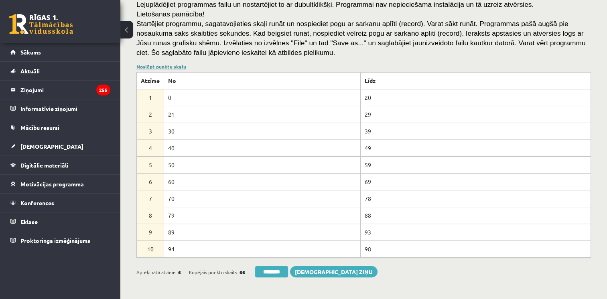
click at [161, 64] on link "Noslēpt punktu skalu" at bounding box center [161, 66] width 50 height 6
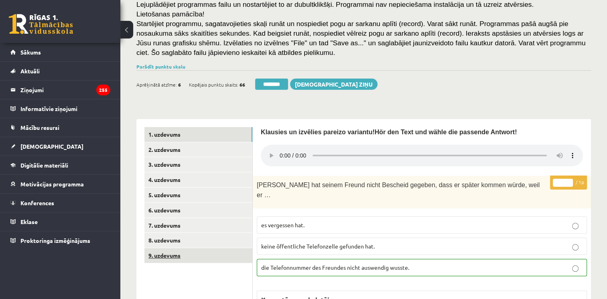
click at [165, 255] on link "9. uzdevums" at bounding box center [198, 255] width 108 height 15
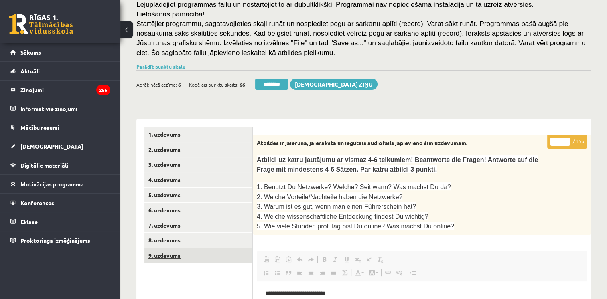
scroll to position [0, 0]
click at [271, 86] on input "********" at bounding box center [271, 84] width 33 height 11
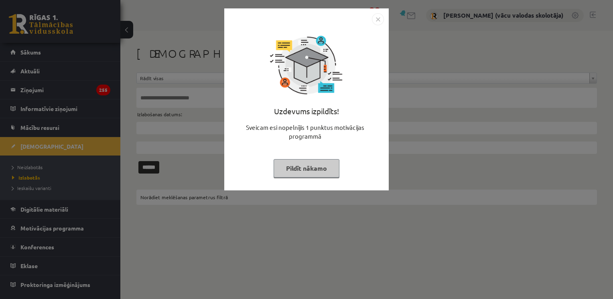
click at [29, 170] on div "Uzdevums izpildīts! Sveicam esi nopelnījis 1 punktus motivācijas programmā Pild…" at bounding box center [306, 149] width 613 height 299
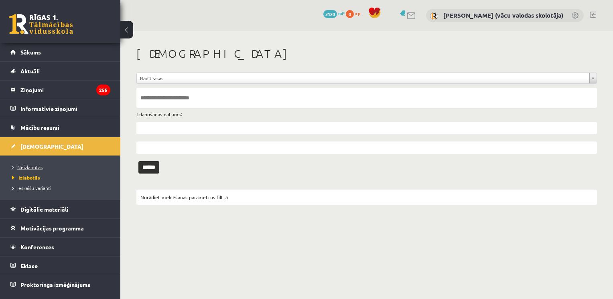
click at [29, 168] on span "Neizlabotās" at bounding box center [27, 167] width 30 height 6
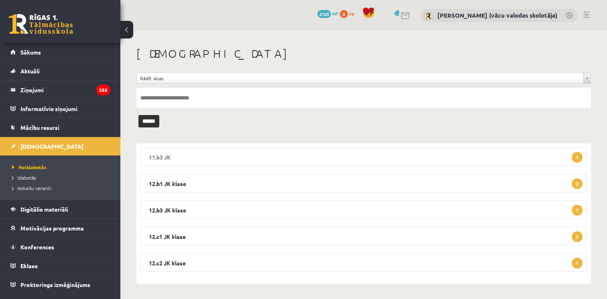
click at [398, 155] on legend "11.b3 JK 1" at bounding box center [363, 157] width 447 height 18
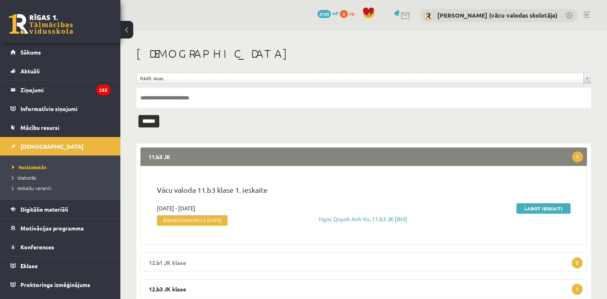
click at [571, 261] on legend "12.b1 JK klase 2" at bounding box center [363, 262] width 447 height 18
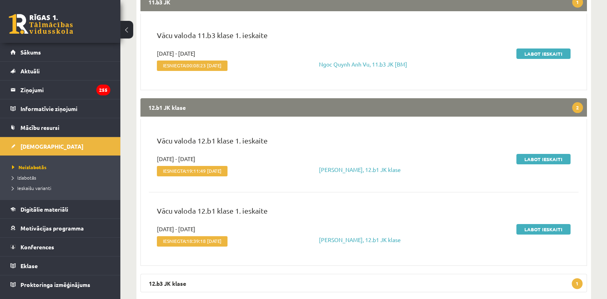
scroll to position [176, 0]
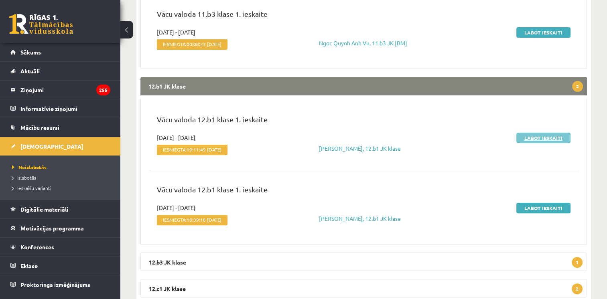
click at [550, 137] on link "Labot ieskaiti" at bounding box center [543, 138] width 54 height 10
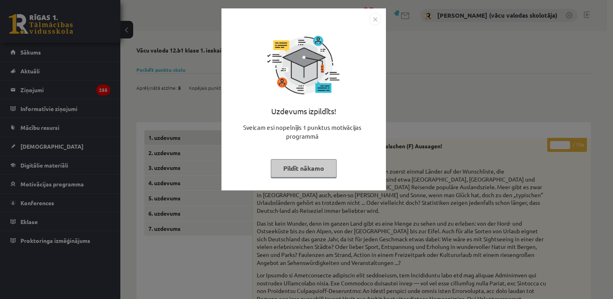
click at [291, 169] on button "Pildīt nākamo" at bounding box center [304, 168] width 66 height 18
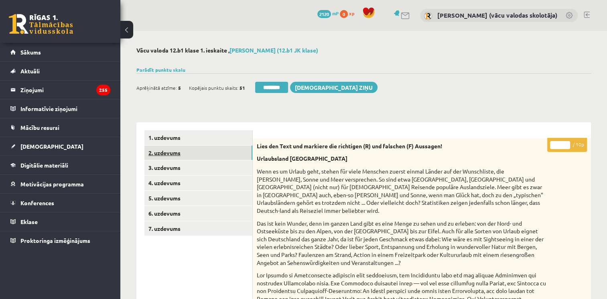
click at [163, 156] on link "2. uzdevums" at bounding box center [198, 153] width 108 height 15
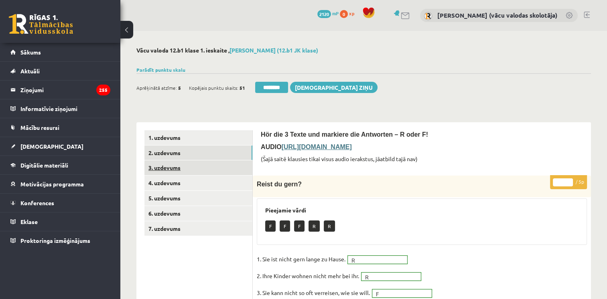
click at [167, 169] on link "3. uzdevums" at bounding box center [198, 168] width 108 height 15
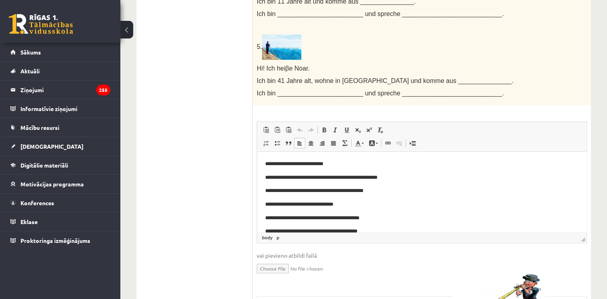
drag, startPoint x: 584, startPoint y: 171, endPoint x: 840, endPoint y: 297, distance: 284.8
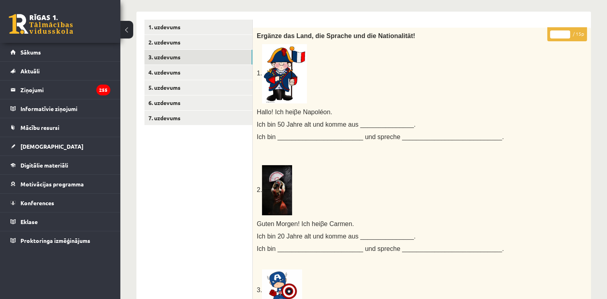
scroll to position [110, 0]
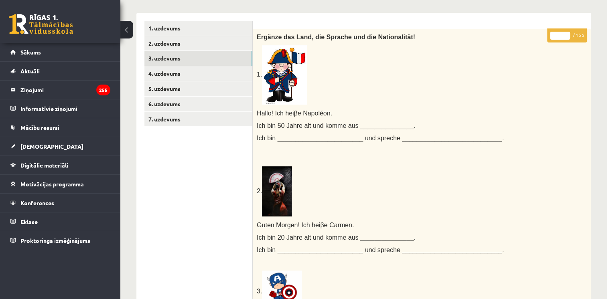
click at [568, 34] on input "*" at bounding box center [560, 36] width 20 height 8
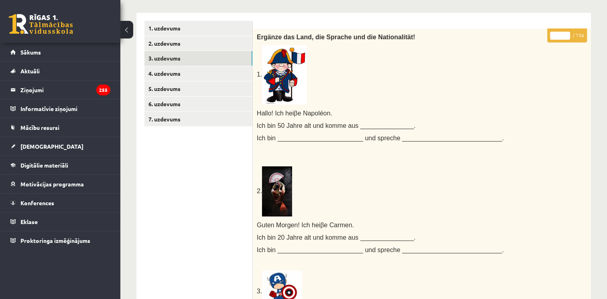
click at [568, 34] on input "**" at bounding box center [560, 36] width 20 height 8
type input "**"
click at [568, 34] on input "**" at bounding box center [560, 36] width 20 height 8
click at [191, 78] on link "4. uzdevums" at bounding box center [198, 73] width 108 height 15
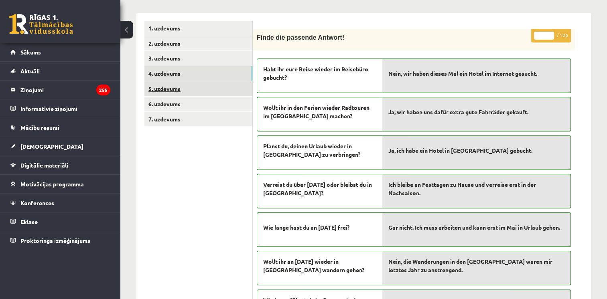
scroll to position [0, 0]
click at [181, 90] on link "5. uzdevums" at bounding box center [198, 88] width 108 height 15
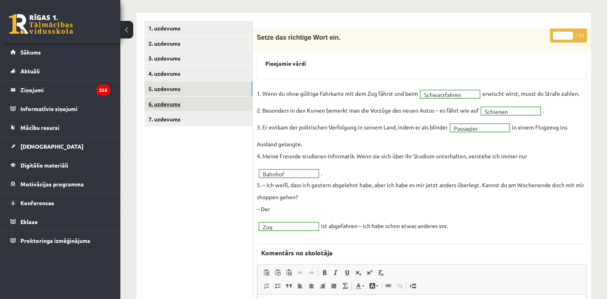
click at [177, 104] on link "6. uzdevums" at bounding box center [198, 104] width 108 height 15
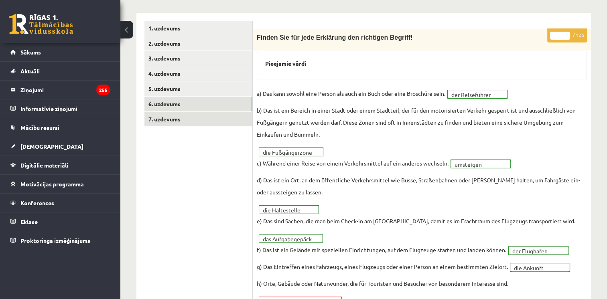
click at [172, 116] on link "7. uzdevums" at bounding box center [198, 119] width 108 height 15
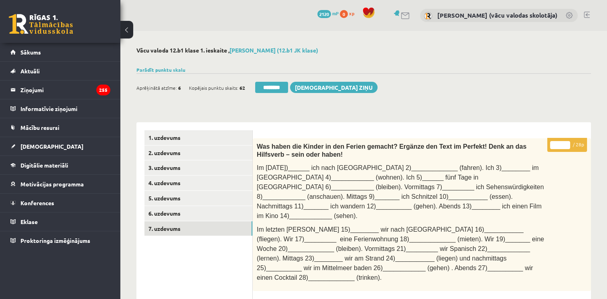
click at [567, 144] on input "*" at bounding box center [560, 145] width 20 height 8
click at [567, 144] on input "**" at bounding box center [560, 145] width 20 height 8
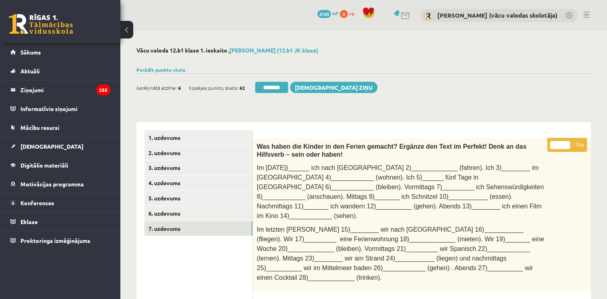
click at [567, 144] on input "**" at bounding box center [560, 145] width 20 height 8
type input "**"
click at [567, 144] on input "**" at bounding box center [560, 145] width 20 height 8
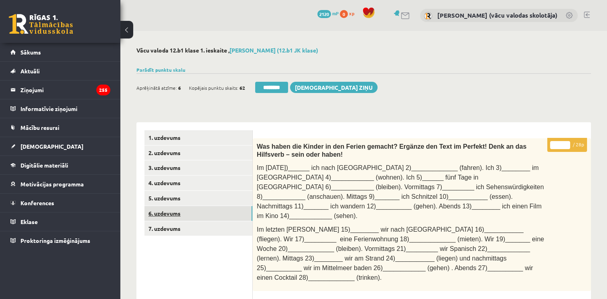
click at [191, 214] on link "6. uzdevums" at bounding box center [198, 213] width 108 height 15
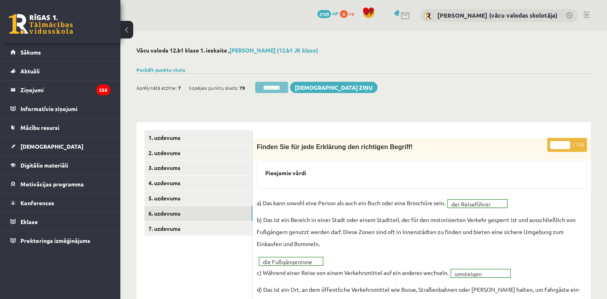
click at [273, 87] on input "********" at bounding box center [271, 87] width 33 height 11
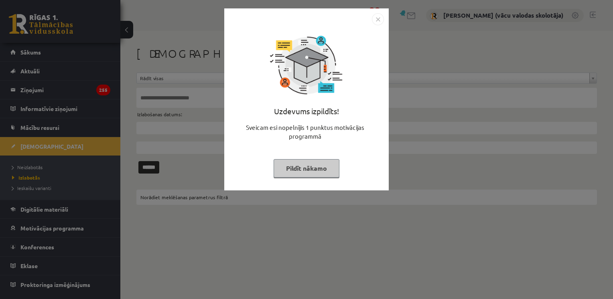
click at [289, 165] on button "Pildīt nākamo" at bounding box center [307, 168] width 66 height 18
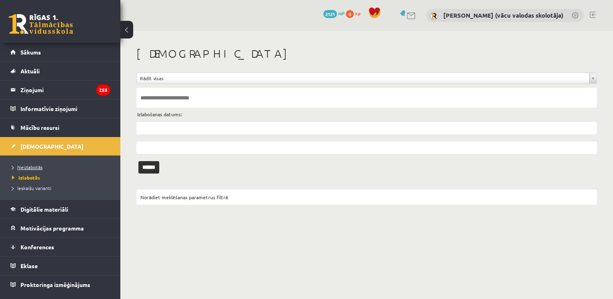
click at [30, 167] on span "Neizlabotās" at bounding box center [27, 167] width 30 height 6
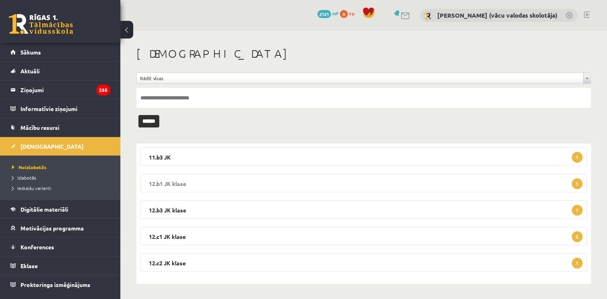
click at [376, 187] on legend "12.b1 JK klase 1" at bounding box center [363, 183] width 447 height 18
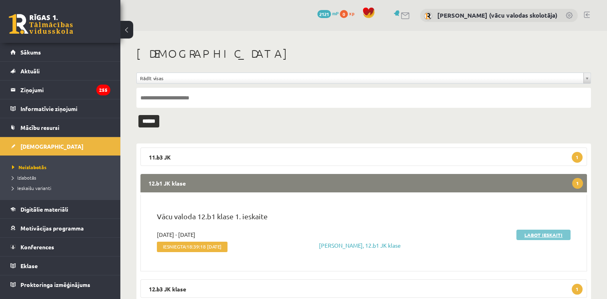
click at [552, 236] on link "Labot ieskaiti" at bounding box center [543, 235] width 54 height 10
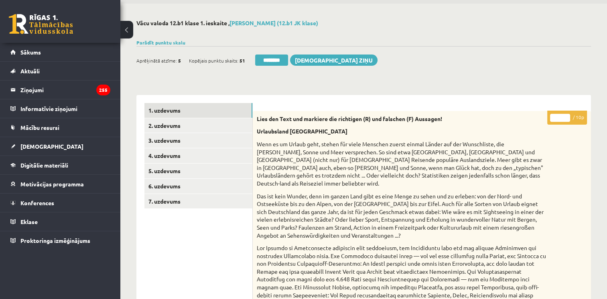
scroll to position [32, 0]
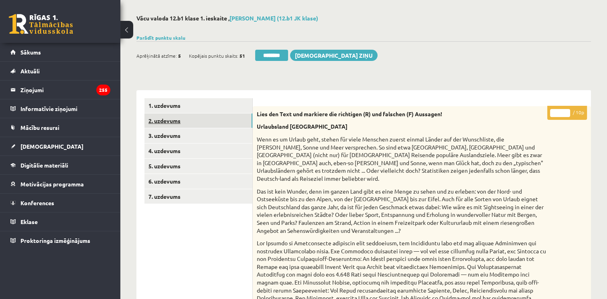
click at [157, 123] on link "2. uzdevums" at bounding box center [198, 121] width 108 height 15
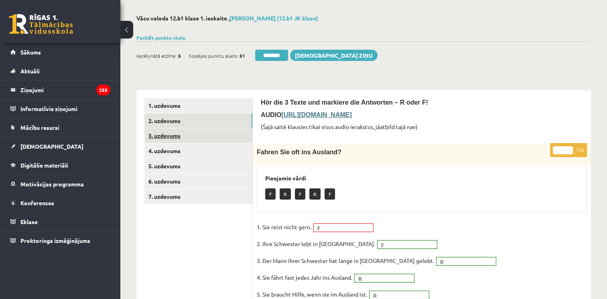
scroll to position [0, 0]
click at [159, 136] on link "3. uzdevums" at bounding box center [198, 135] width 108 height 15
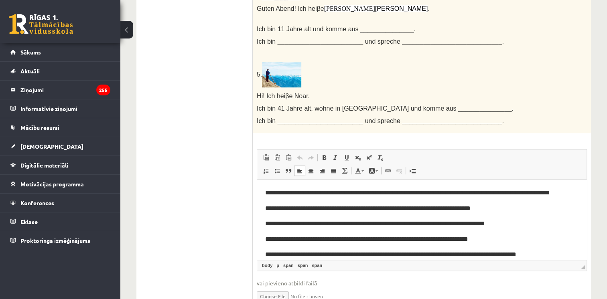
drag, startPoint x: 582, startPoint y: 199, endPoint x: 851, endPoint y: 329, distance: 298.8
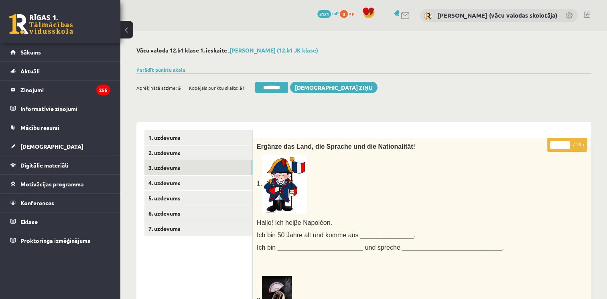
type input "**"
click at [567, 145] on input "**" at bounding box center [560, 145] width 20 height 8
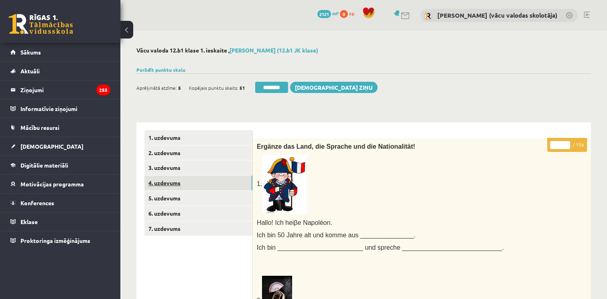
click at [163, 187] on link "4. uzdevums" at bounding box center [198, 183] width 108 height 15
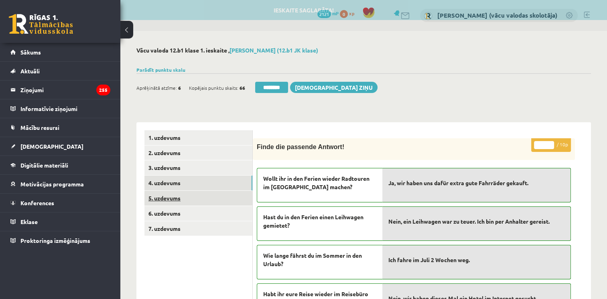
click at [165, 198] on link "5. uzdevums" at bounding box center [198, 198] width 108 height 15
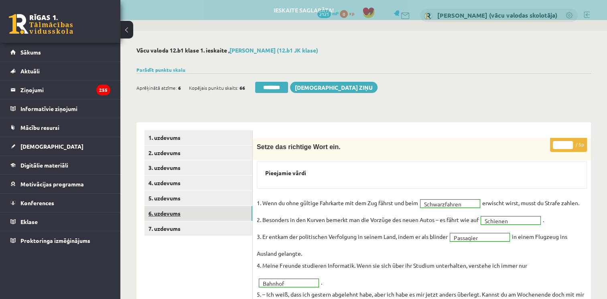
click at [171, 213] on link "6. uzdevums" at bounding box center [198, 213] width 108 height 15
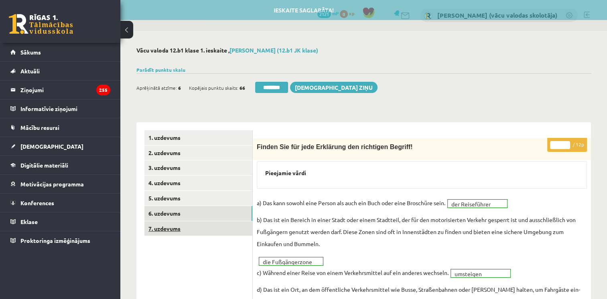
click at [170, 232] on link "7. uzdevums" at bounding box center [198, 229] width 108 height 15
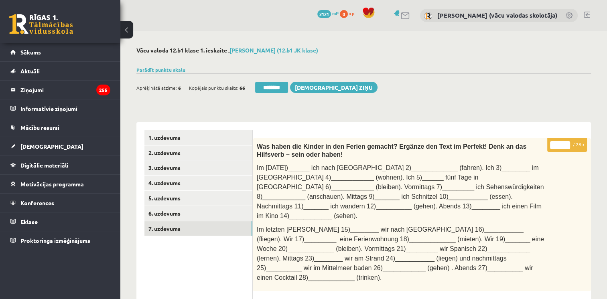
type input "**"
click at [566, 144] on input "**" at bounding box center [560, 145] width 20 height 8
click at [157, 212] on link "6. uzdevums" at bounding box center [198, 213] width 108 height 15
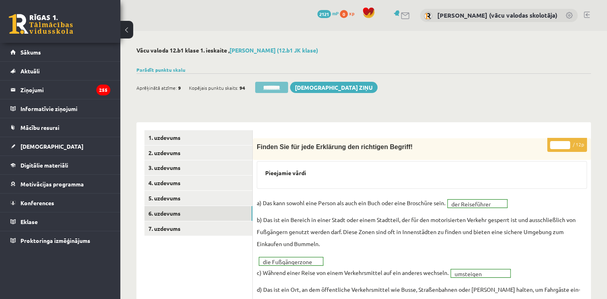
click at [264, 89] on input "********" at bounding box center [271, 87] width 33 height 11
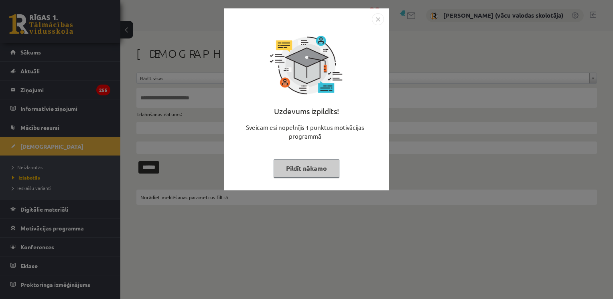
click at [300, 171] on button "Pildīt nākamo" at bounding box center [307, 168] width 66 height 18
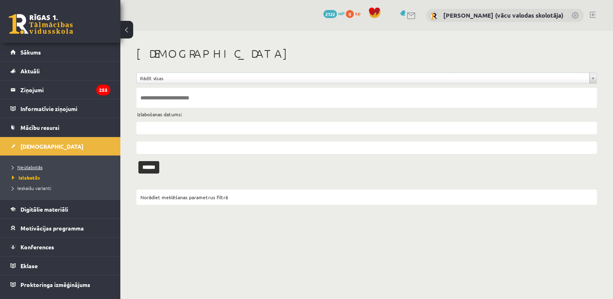
click at [38, 166] on span "Neizlabotās" at bounding box center [27, 167] width 30 height 6
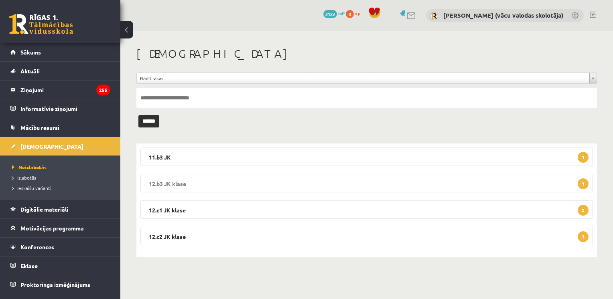
click at [173, 182] on legend "12.b3 JK klase 1" at bounding box center [366, 183] width 453 height 18
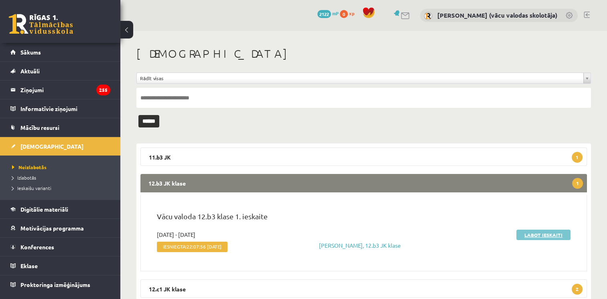
click at [531, 234] on link "Labot ieskaiti" at bounding box center [543, 235] width 54 height 10
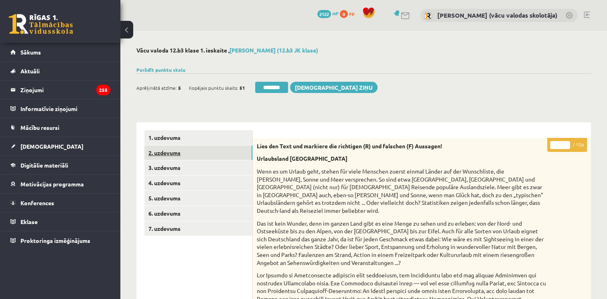
click at [174, 152] on link "2. uzdevums" at bounding box center [198, 153] width 108 height 15
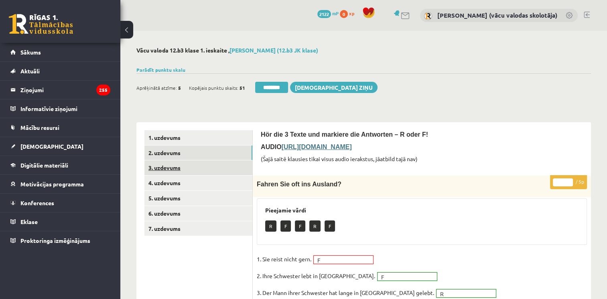
click at [175, 168] on link "3. uzdevums" at bounding box center [198, 168] width 108 height 15
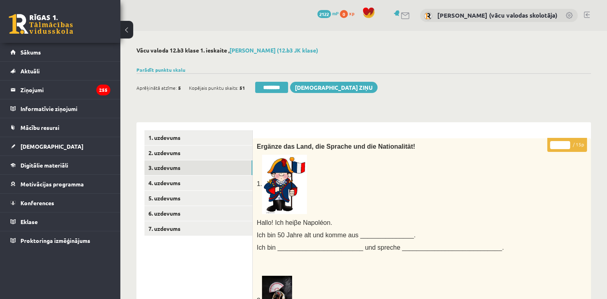
type input "**"
click at [567, 143] on input "**" at bounding box center [560, 145] width 20 height 8
click at [172, 185] on link "4. uzdevums" at bounding box center [198, 183] width 108 height 15
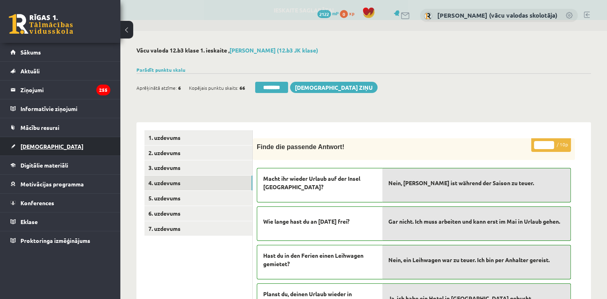
click at [35, 148] on span "[DEMOGRAPHIC_DATA]" at bounding box center [51, 146] width 63 height 7
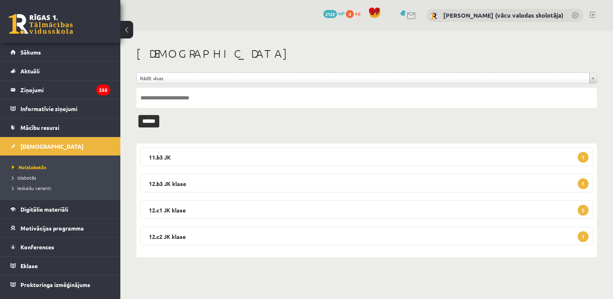
click at [273, 102] on input "text" at bounding box center [366, 98] width 461 height 20
click at [147, 98] on input "text" at bounding box center [366, 98] width 461 height 20
click at [156, 122] on input "******" at bounding box center [148, 121] width 21 height 12
click at [24, 178] on span "Izlabotās" at bounding box center [24, 178] width 24 height 6
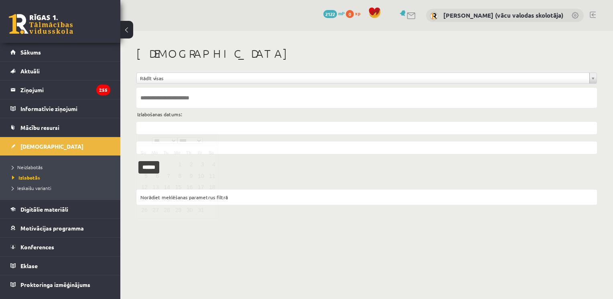
click at [181, 128] on input "text" at bounding box center [366, 128] width 461 height 12
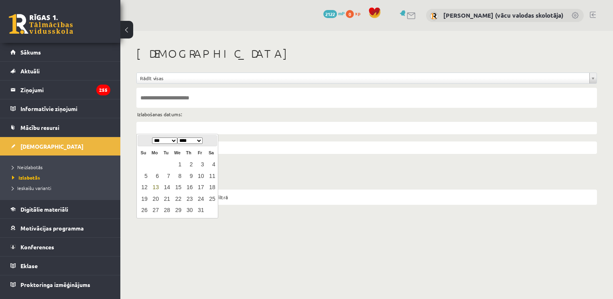
click at [192, 126] on input "text" at bounding box center [366, 128] width 461 height 12
click at [157, 184] on link "13" at bounding box center [155, 187] width 10 height 11
type input "**********"
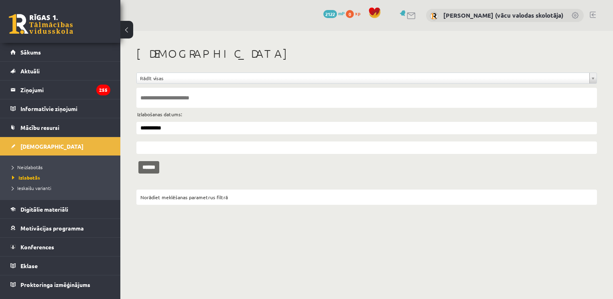
click at [154, 169] on input "******" at bounding box center [148, 167] width 21 height 12
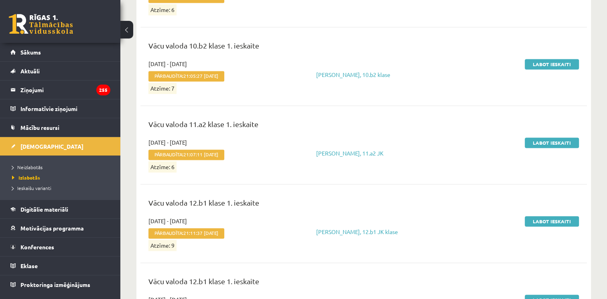
scroll to position [1226, 0]
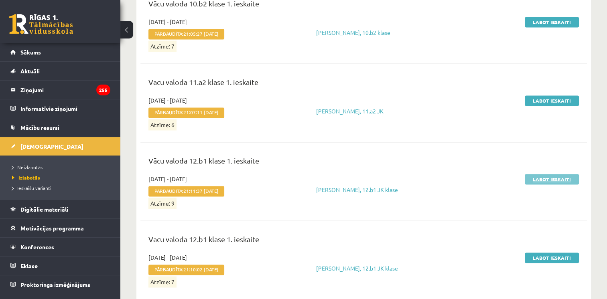
click at [557, 178] on link "Labot ieskaiti" at bounding box center [552, 179] width 54 height 10
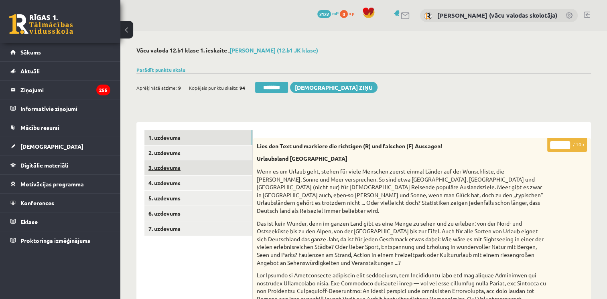
click at [167, 168] on link "3. uzdevums" at bounding box center [198, 168] width 108 height 15
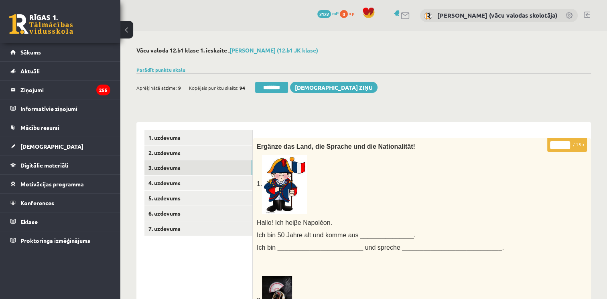
click at [567, 147] on input "**" at bounding box center [560, 145] width 20 height 8
type input "**"
click at [567, 147] on input "**" at bounding box center [560, 145] width 20 height 8
click at [175, 197] on link "5. uzdevums" at bounding box center [198, 198] width 108 height 15
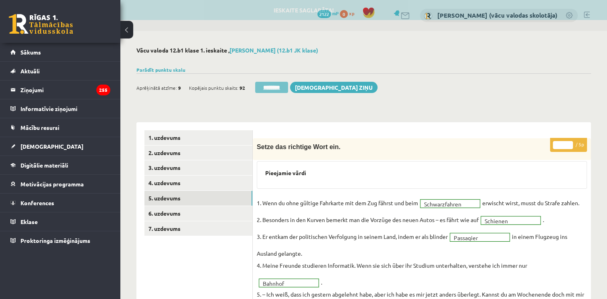
click at [278, 84] on input "********" at bounding box center [271, 87] width 33 height 11
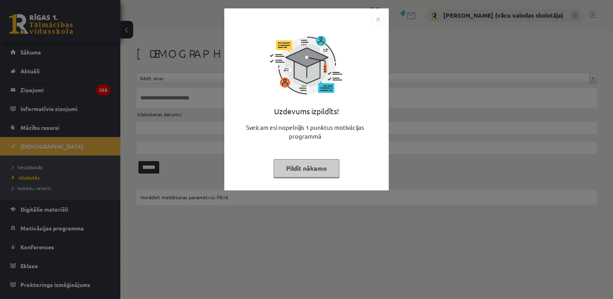
click at [315, 169] on button "Pildīt nākamo" at bounding box center [307, 168] width 66 height 18
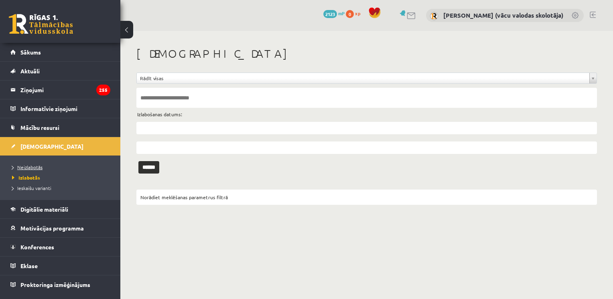
click at [24, 165] on span "Neizlabotās" at bounding box center [27, 167] width 30 height 6
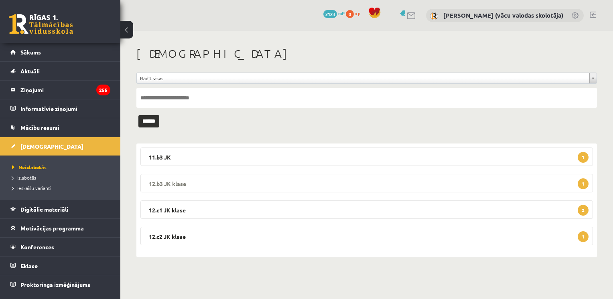
click at [193, 185] on legend "12.b3 JK klase 1" at bounding box center [366, 183] width 453 height 18
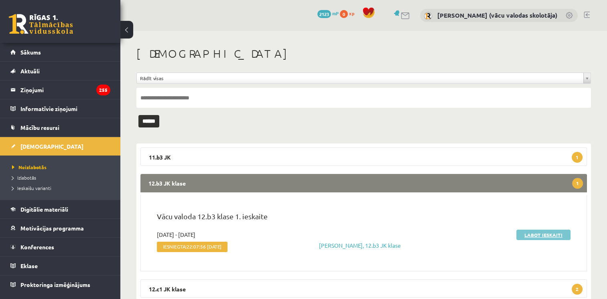
click at [540, 230] on link "Labot ieskaiti" at bounding box center [543, 235] width 54 height 10
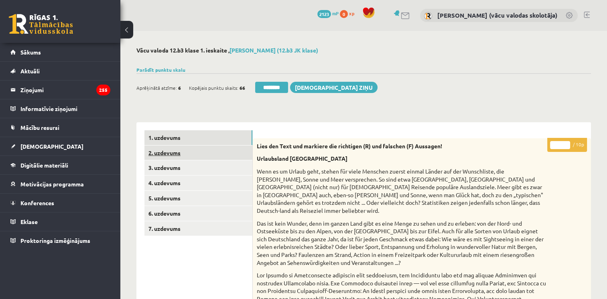
click at [163, 157] on link "2. uzdevums" at bounding box center [198, 153] width 108 height 15
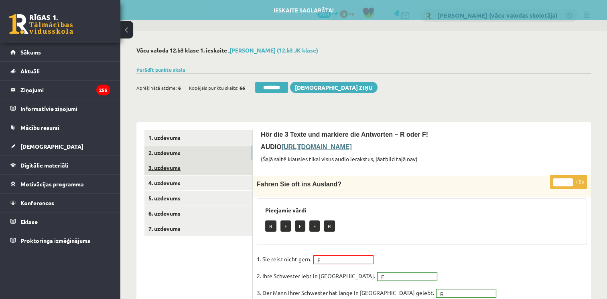
click at [165, 169] on link "3. uzdevums" at bounding box center [198, 168] width 108 height 15
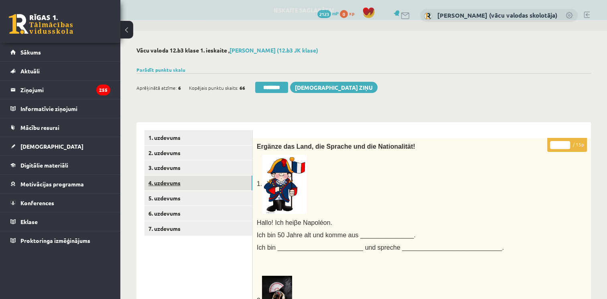
click at [166, 183] on link "4. uzdevums" at bounding box center [198, 183] width 108 height 15
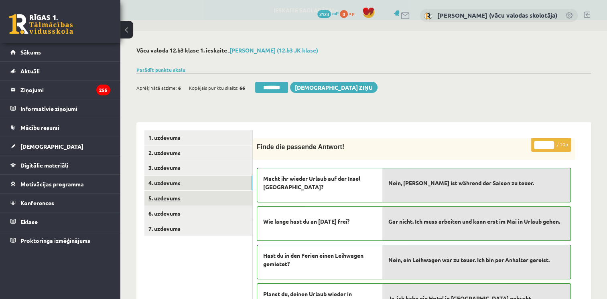
click at [165, 199] on link "5. uzdevums" at bounding box center [198, 198] width 108 height 15
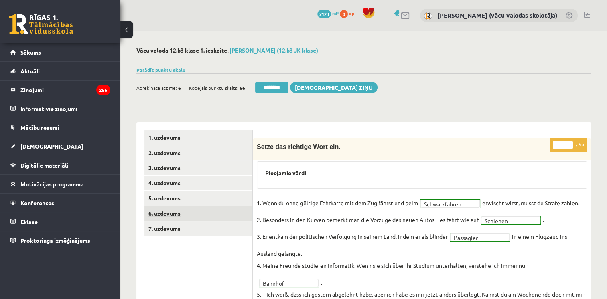
click at [165, 215] on link "6. uzdevums" at bounding box center [198, 213] width 108 height 15
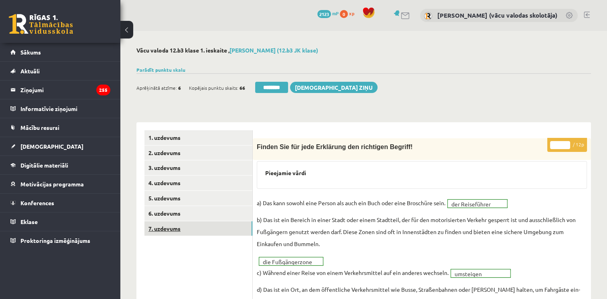
click at [165, 230] on link "7. uzdevums" at bounding box center [198, 229] width 108 height 15
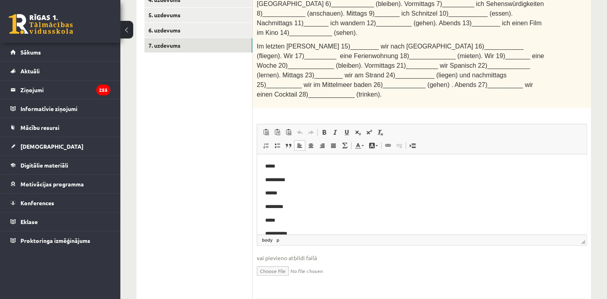
drag, startPoint x: 583, startPoint y: 170, endPoint x: 870, endPoint y: 304, distance: 316.9
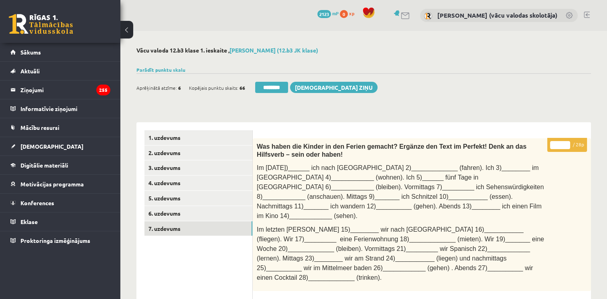
type input "**"
click at [566, 144] on input "**" at bounding box center [560, 145] width 20 height 8
click at [159, 211] on link "6. uzdevums" at bounding box center [198, 213] width 108 height 15
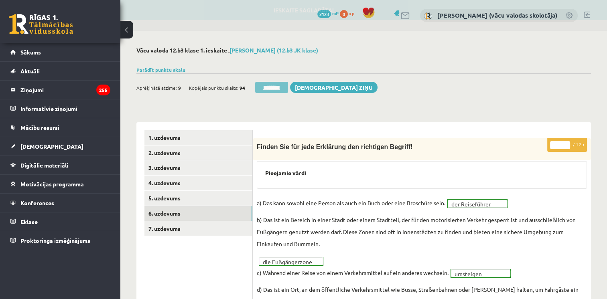
click at [268, 88] on input "********" at bounding box center [271, 87] width 33 height 11
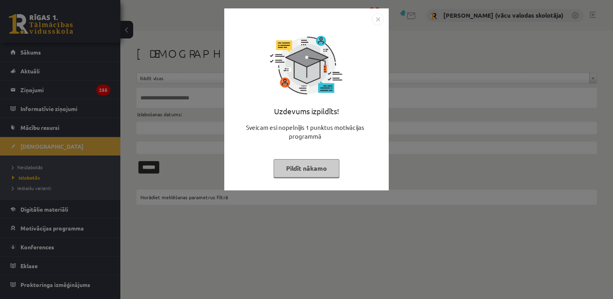
click at [306, 174] on button "Pildīt nākamo" at bounding box center [307, 168] width 66 height 18
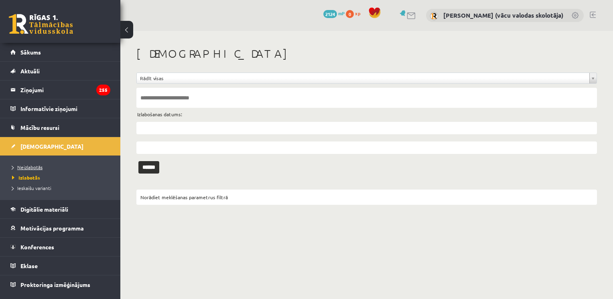
click at [34, 167] on span "Neizlabotās" at bounding box center [27, 167] width 30 height 6
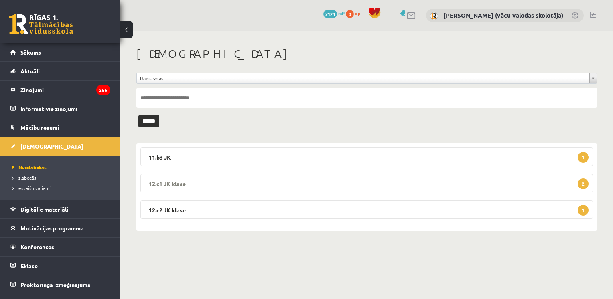
click at [224, 184] on legend "12.c1 JK klase 2" at bounding box center [366, 183] width 453 height 18
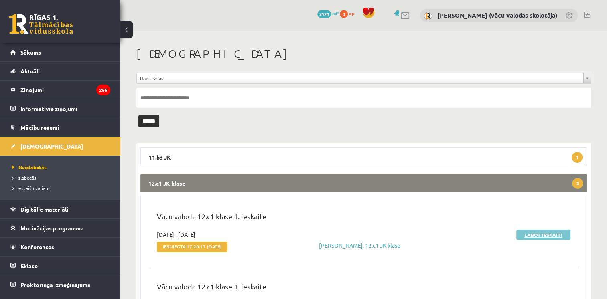
click at [543, 236] on link "Labot ieskaiti" at bounding box center [543, 235] width 54 height 10
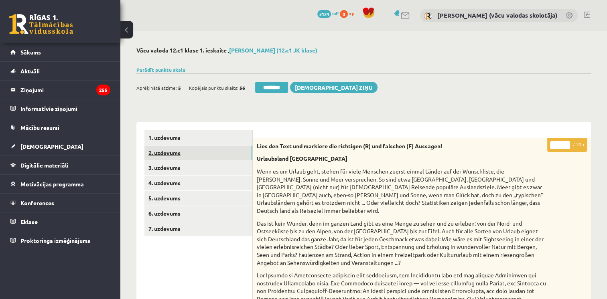
click at [159, 154] on link "2. uzdevums" at bounding box center [198, 153] width 108 height 15
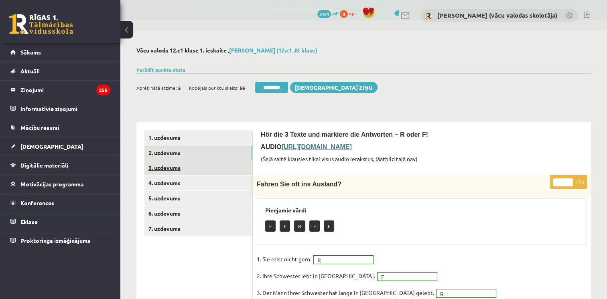
click at [158, 170] on link "3. uzdevums" at bounding box center [198, 168] width 108 height 15
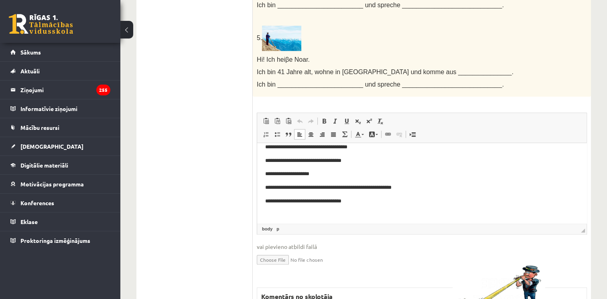
scroll to position [148, 0]
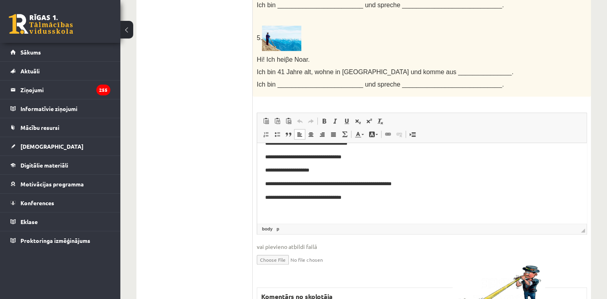
drag, startPoint x: 582, startPoint y: 165, endPoint x: 840, endPoint y: 376, distance: 333.4
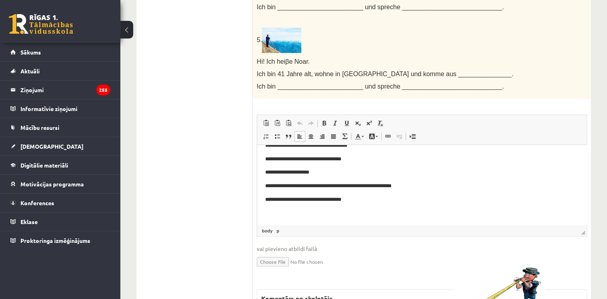
scroll to position [729, 0]
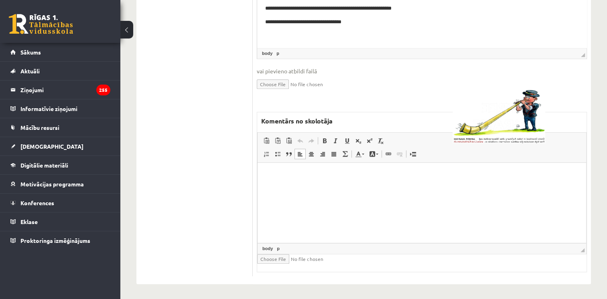
click at [435, 187] on html at bounding box center [422, 175] width 329 height 24
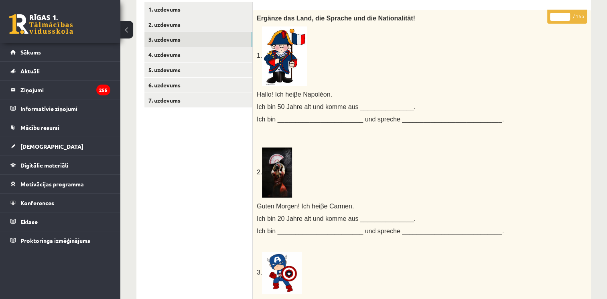
scroll to position [0, 0]
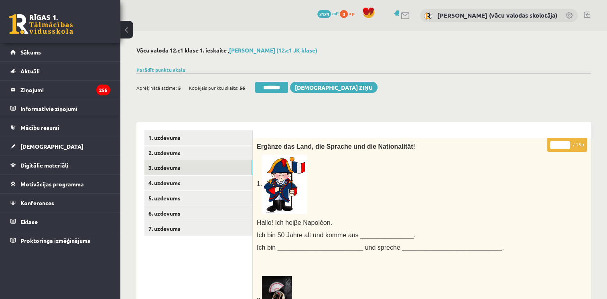
click at [566, 144] on input "*" at bounding box center [560, 145] width 20 height 8
click at [566, 144] on input "**" at bounding box center [560, 145] width 20 height 8
type input "**"
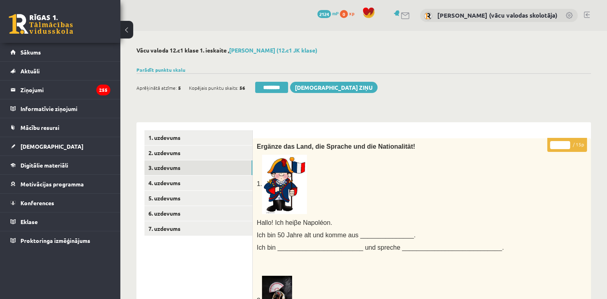
click at [566, 144] on input "**" at bounding box center [560, 145] width 20 height 8
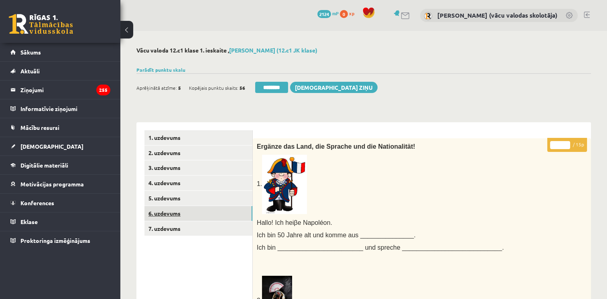
click at [173, 216] on link "6. uzdevums" at bounding box center [198, 213] width 108 height 15
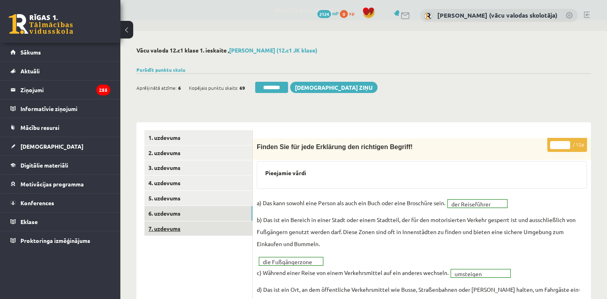
click at [172, 229] on link "7. uzdevums" at bounding box center [198, 229] width 108 height 15
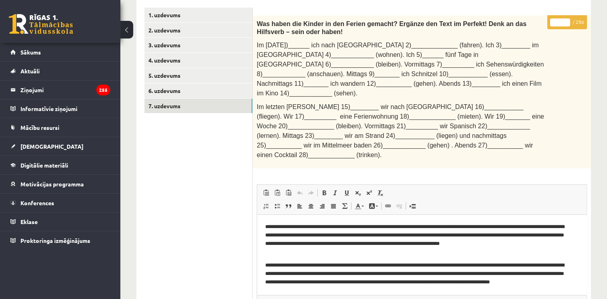
scroll to position [57, 0]
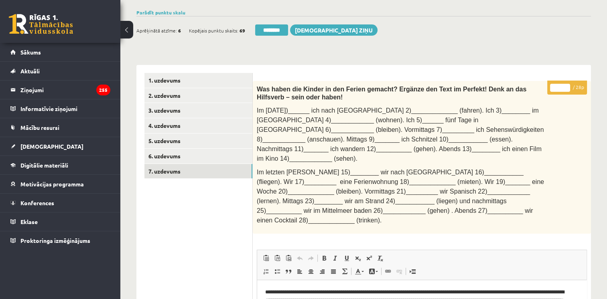
type input "**"
click at [565, 85] on input "**" at bounding box center [560, 88] width 20 height 8
click at [161, 155] on link "6. uzdevums" at bounding box center [198, 156] width 108 height 15
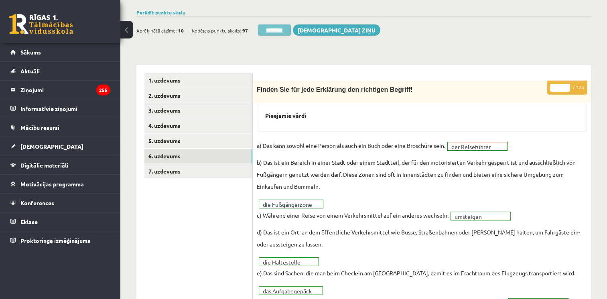
scroll to position [0, 0]
click at [274, 31] on input "********" at bounding box center [274, 29] width 33 height 11
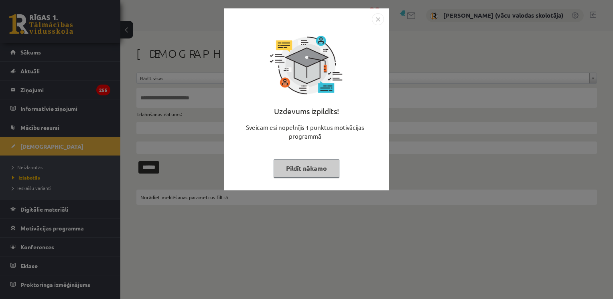
click at [308, 169] on button "Pildīt nākamo" at bounding box center [307, 168] width 66 height 18
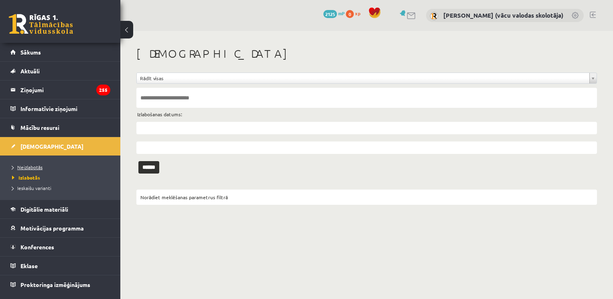
click at [39, 165] on span "Neizlabotās" at bounding box center [27, 167] width 30 height 6
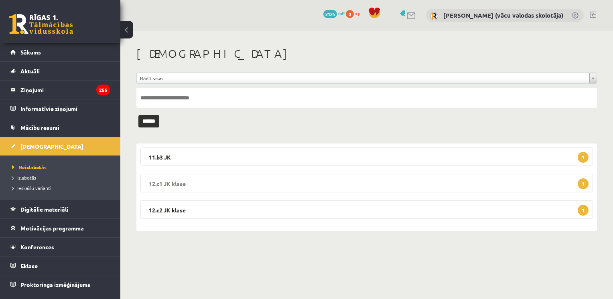
click at [522, 179] on legend "12.c1 JK klase 1" at bounding box center [366, 183] width 453 height 18
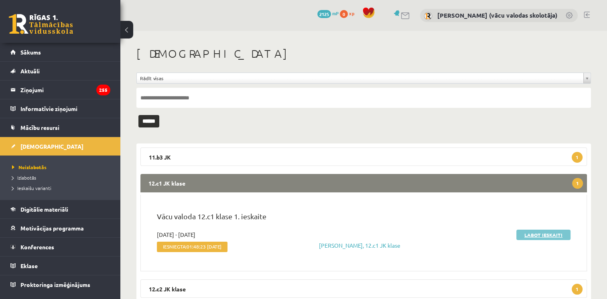
click at [548, 237] on link "Labot ieskaiti" at bounding box center [543, 235] width 54 height 10
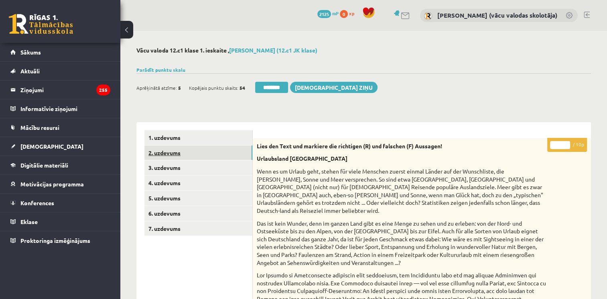
click at [171, 155] on link "2. uzdevums" at bounding box center [198, 153] width 108 height 15
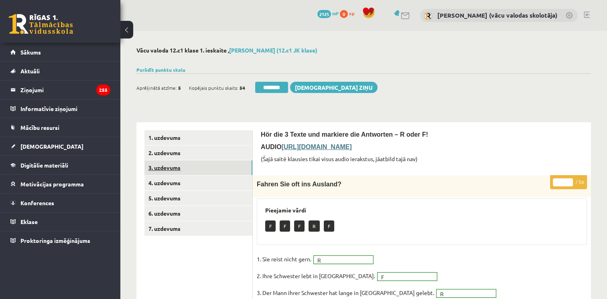
click at [166, 170] on link "3. uzdevums" at bounding box center [198, 168] width 108 height 15
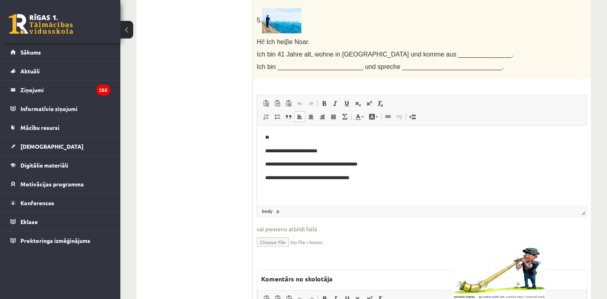
drag, startPoint x: 585, startPoint y: 140, endPoint x: 844, endPoint y: 239, distance: 277.3
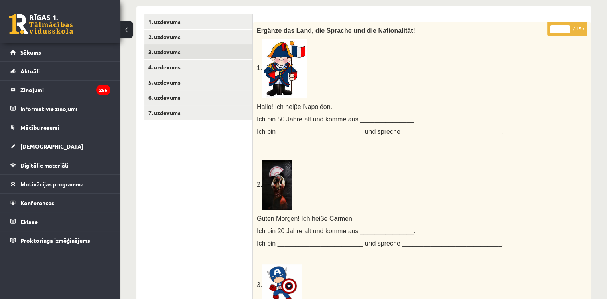
scroll to position [60, 0]
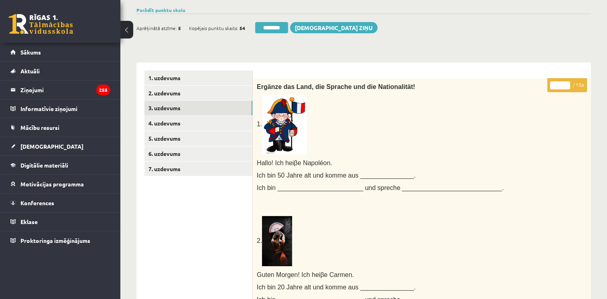
type input "**"
click at [567, 82] on input "**" at bounding box center [560, 85] width 20 height 8
click at [169, 124] on link "4. uzdevums" at bounding box center [198, 123] width 108 height 15
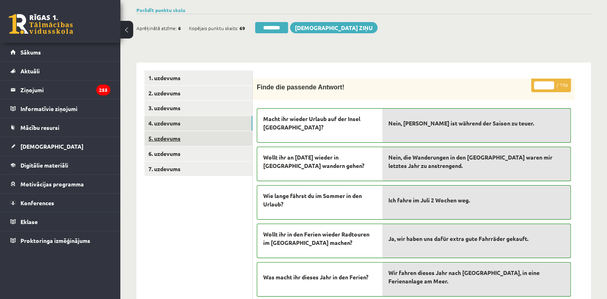
scroll to position [0, 0]
click at [175, 140] on link "5. uzdevums" at bounding box center [198, 138] width 108 height 15
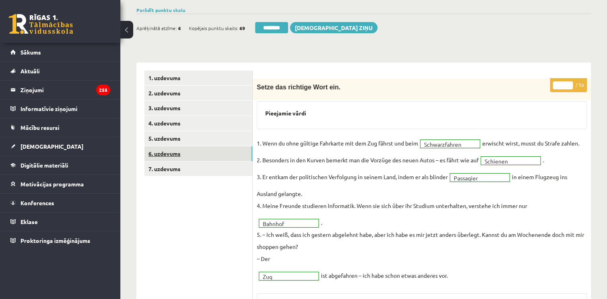
click at [152, 152] on link "6. uzdevums" at bounding box center [198, 153] width 108 height 15
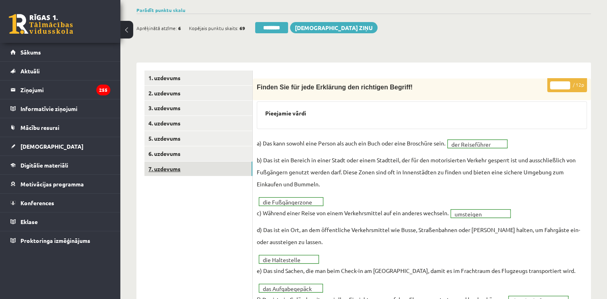
click at [162, 171] on link "7. uzdevums" at bounding box center [198, 169] width 108 height 15
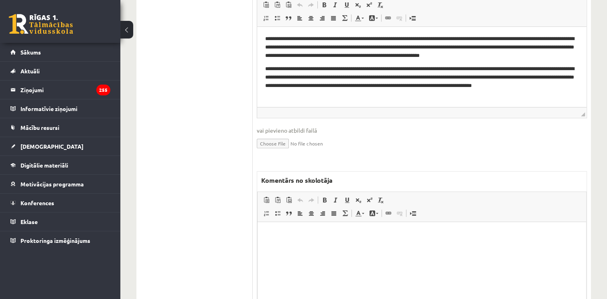
scroll to position [319, 0]
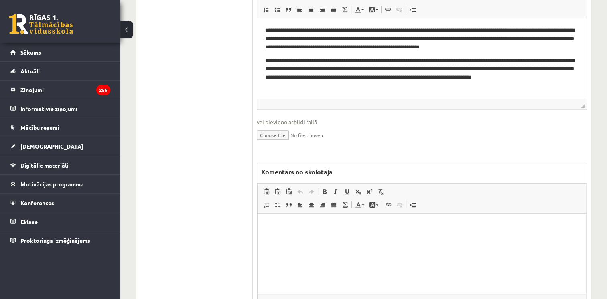
drag, startPoint x: 584, startPoint y: 406, endPoint x: 317, endPoint y: 227, distance: 321.5
click at [317, 227] on p "Bagātinātā teksta redaktors, wiswyg-editor-47433981125720-1760380033-594" at bounding box center [422, 226] width 313 height 8
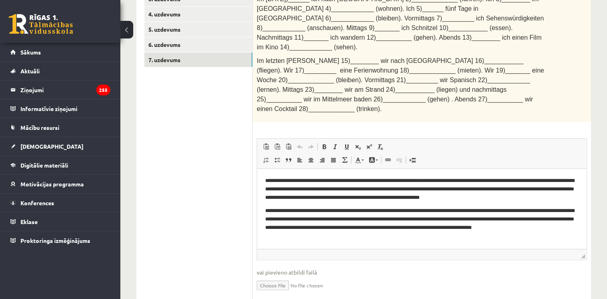
scroll to position [0, 0]
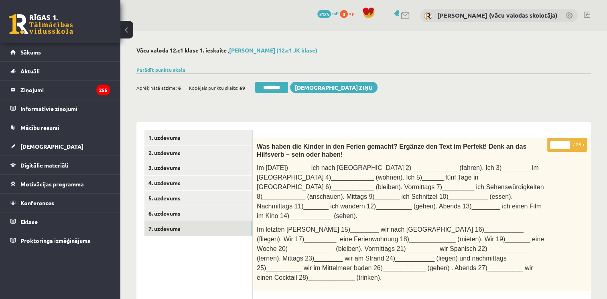
click at [566, 142] on input "**" at bounding box center [560, 145] width 20 height 8
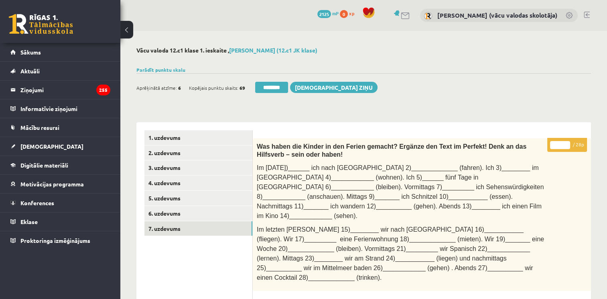
click at [566, 142] on input "**" at bounding box center [560, 145] width 20 height 8
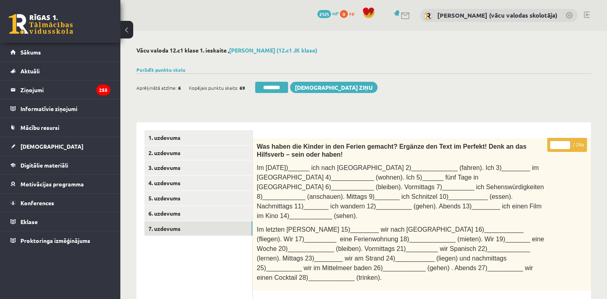
click at [566, 142] on input "**" at bounding box center [560, 145] width 20 height 8
type input "**"
click at [566, 142] on input "**" at bounding box center [560, 145] width 20 height 8
click at [167, 214] on link "6. uzdevums" at bounding box center [198, 213] width 108 height 15
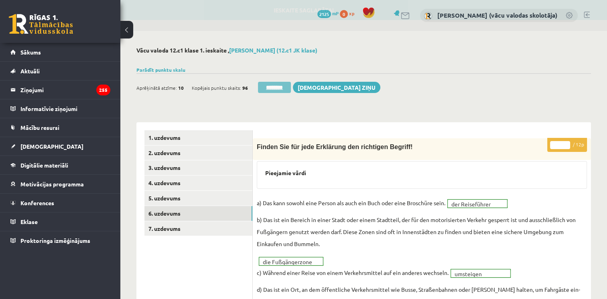
click at [268, 84] on input "********" at bounding box center [274, 87] width 33 height 11
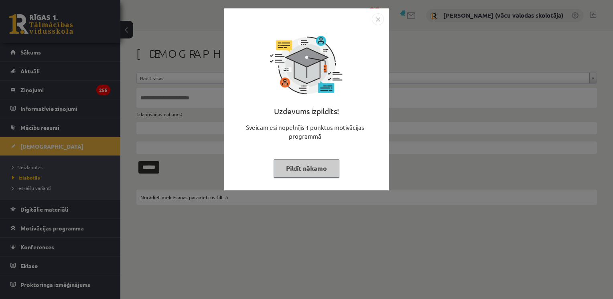
click at [313, 165] on button "Pildīt nākamo" at bounding box center [307, 168] width 66 height 18
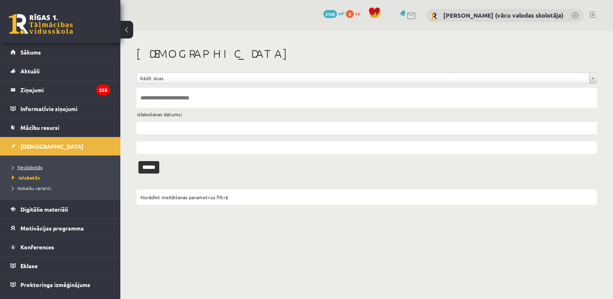
click at [27, 167] on span "Neizlabotās" at bounding box center [27, 167] width 30 height 6
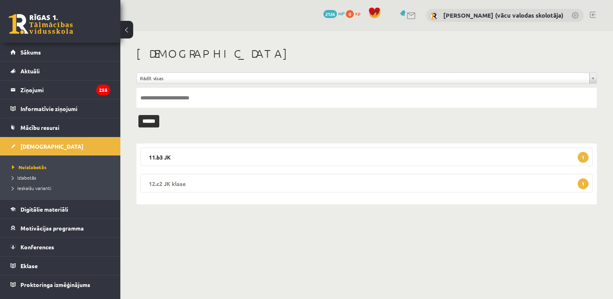
click at [239, 183] on legend "12.c2 JK klase 1" at bounding box center [366, 183] width 453 height 18
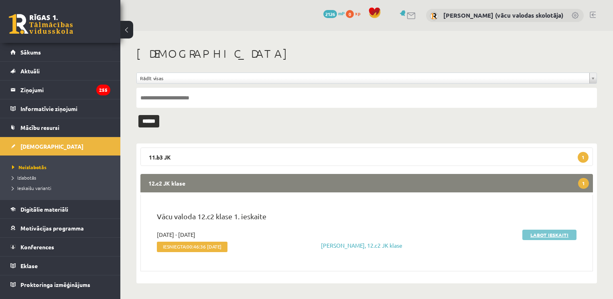
click at [533, 234] on link "Labot ieskaiti" at bounding box center [549, 235] width 54 height 10
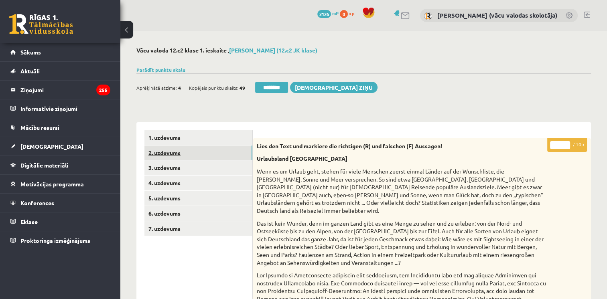
click at [169, 154] on link "2. uzdevums" at bounding box center [198, 153] width 108 height 15
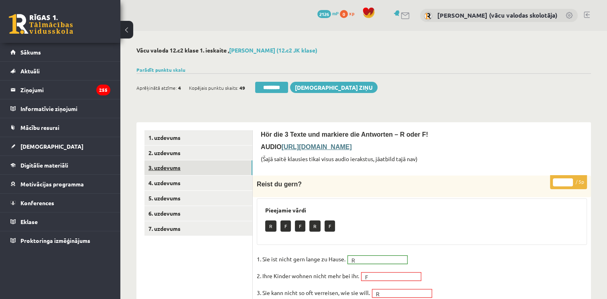
click at [173, 166] on link "3. uzdevums" at bounding box center [198, 168] width 108 height 15
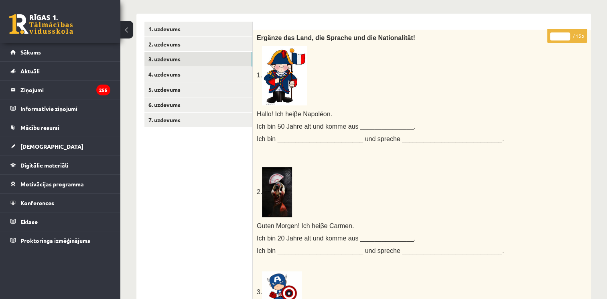
scroll to position [50, 0]
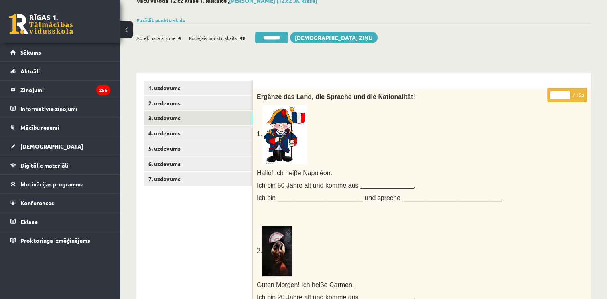
click at [568, 94] on input "*" at bounding box center [560, 95] width 20 height 8
type input "*"
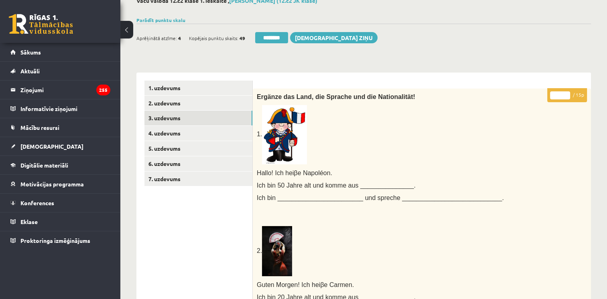
click at [568, 94] on input "*" at bounding box center [560, 95] width 20 height 8
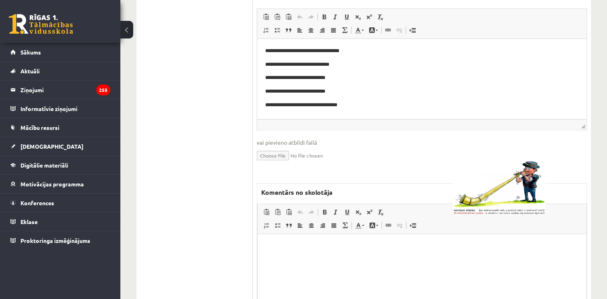
scroll to position [671, 0]
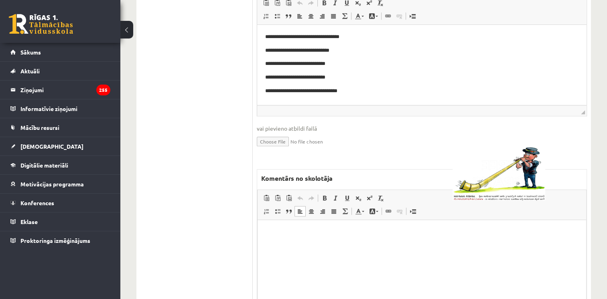
click at [480, 245] on html at bounding box center [422, 232] width 329 height 24
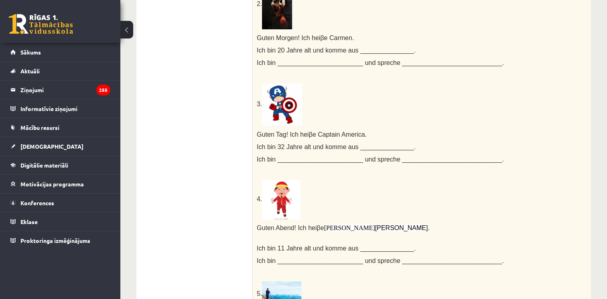
scroll to position [0, 0]
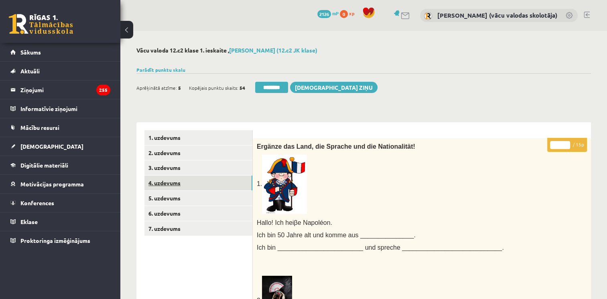
click at [178, 186] on link "4. uzdevums" at bounding box center [198, 183] width 108 height 15
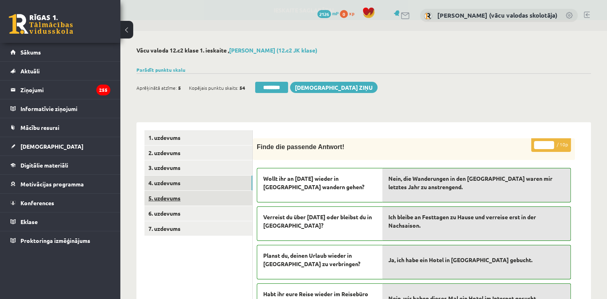
click at [176, 200] on link "5. uzdevums" at bounding box center [198, 198] width 108 height 15
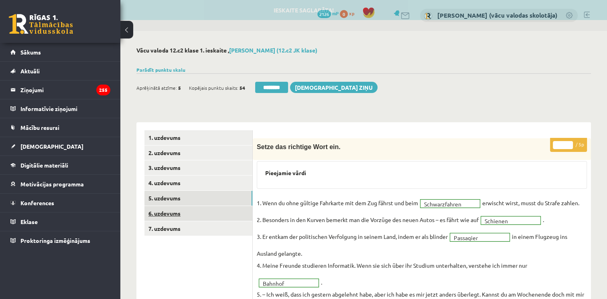
click at [171, 213] on link "6. uzdevums" at bounding box center [198, 213] width 108 height 15
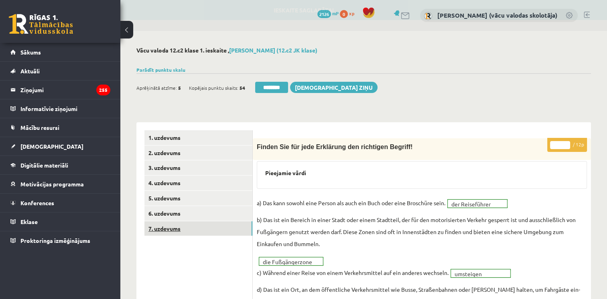
click at [161, 227] on link "7. uzdevums" at bounding box center [198, 229] width 108 height 15
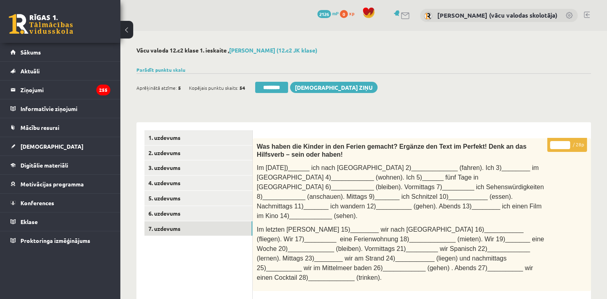
type input "**"
click at [566, 144] on input "**" at bounding box center [560, 145] width 20 height 8
click at [176, 211] on link "6. uzdevums" at bounding box center [198, 213] width 108 height 15
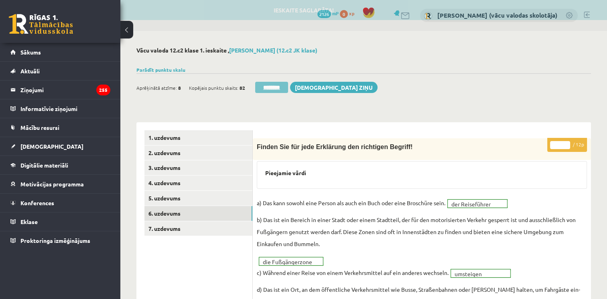
click at [274, 87] on input "********" at bounding box center [271, 87] width 33 height 11
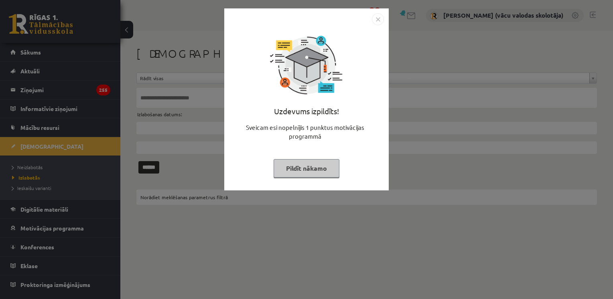
click at [305, 171] on button "Pildīt nākamo" at bounding box center [307, 168] width 66 height 18
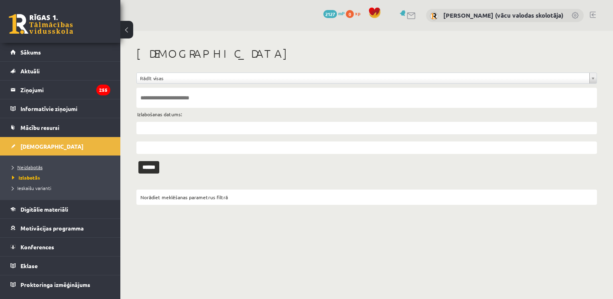
click at [35, 167] on span "Neizlabotās" at bounding box center [27, 167] width 30 height 6
